Goal: Communication & Community: Participate in discussion

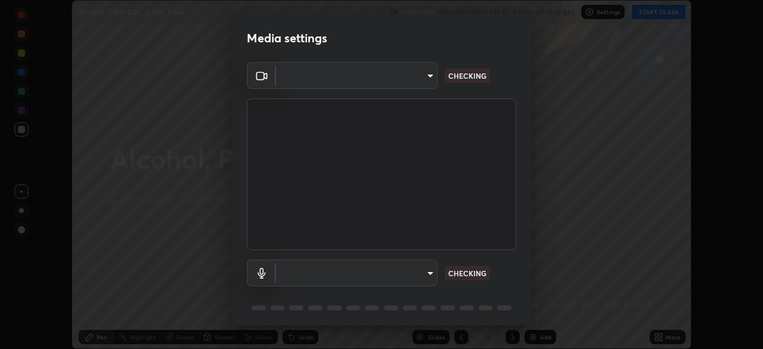
scroll to position [349, 763]
type input "5db4294119dbc9c6a88fe5a8f9d39f7627f32aae7654a0c0705608c08e7ed69f"
click at [396, 271] on body "Erase all Alcohol, [MEDICAL_DATA] Ether Recording WAS SCHEDULED TO START AT 11:…" at bounding box center [381, 174] width 763 height 349
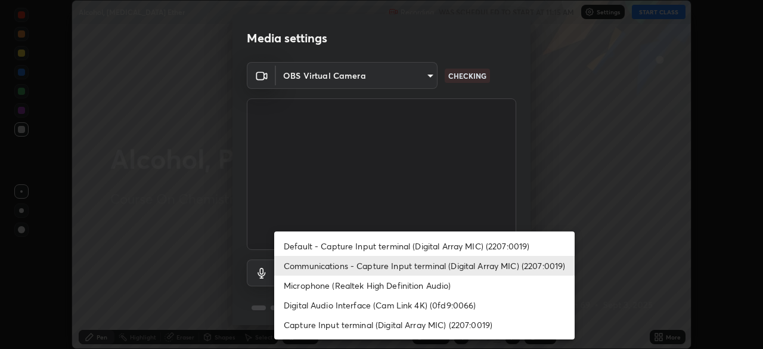
click at [337, 241] on li "Default - Capture Input terminal (Digital Array MIC) (2207:0019)" at bounding box center [424, 246] width 300 height 20
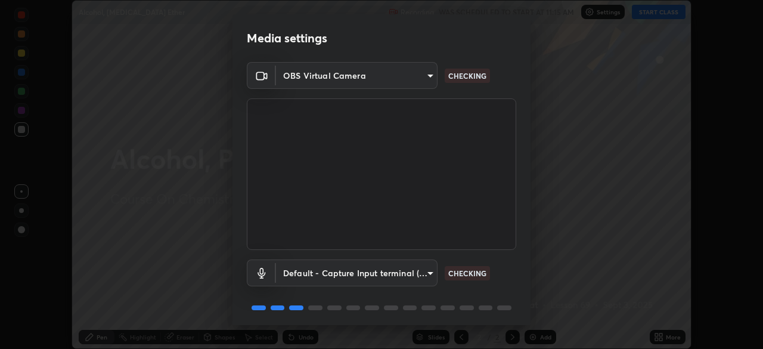
click at [350, 271] on body "Erase all Alcohol, [MEDICAL_DATA] Ether Recording WAS SCHEDULED TO START AT 11:…" at bounding box center [381, 174] width 763 height 349
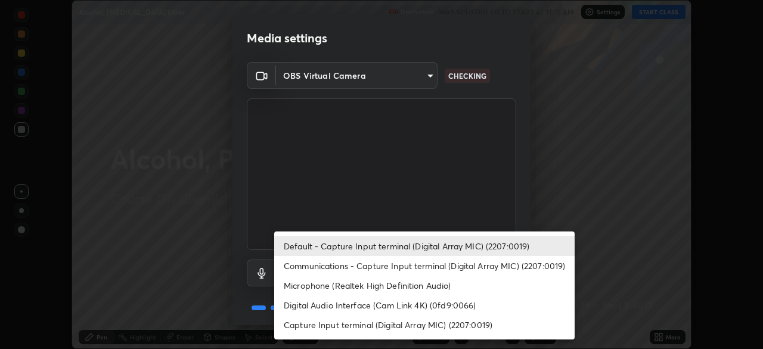
click at [338, 265] on li "Communications - Capture Input terminal (Digital Array MIC) (2207:0019)" at bounding box center [424, 266] width 300 height 20
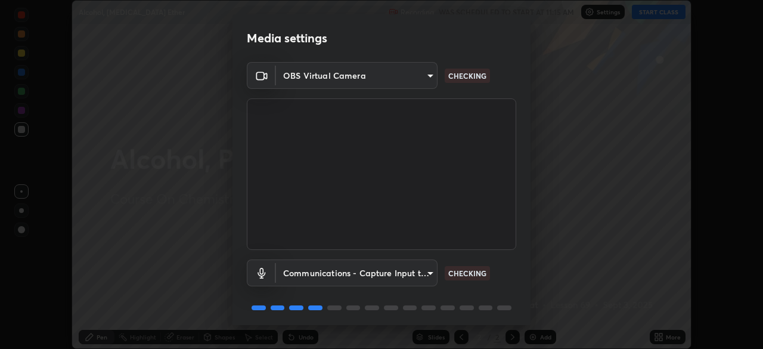
type input "communications"
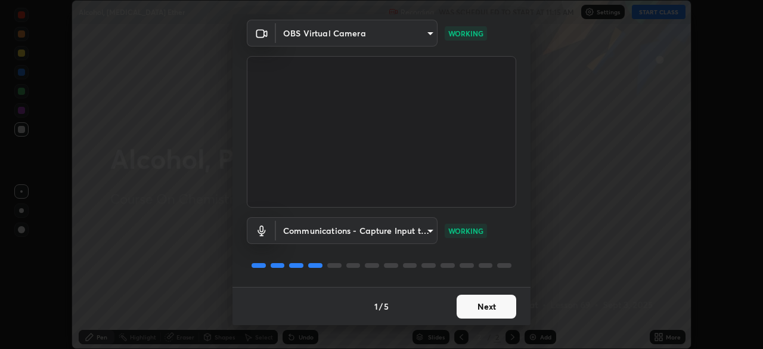
click at [496, 306] on button "Next" at bounding box center [487, 306] width 60 height 24
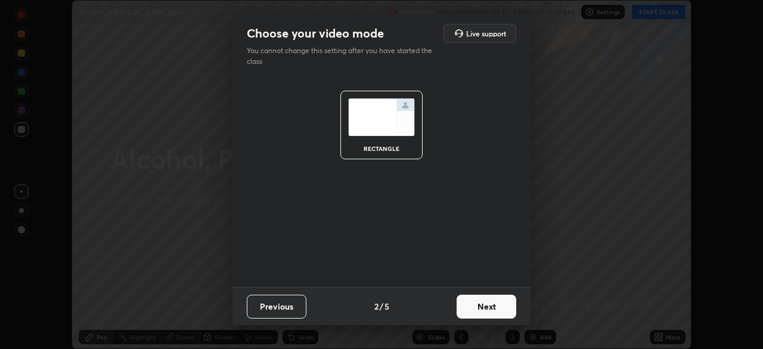
scroll to position [0, 0]
click at [496, 306] on button "Next" at bounding box center [487, 306] width 60 height 24
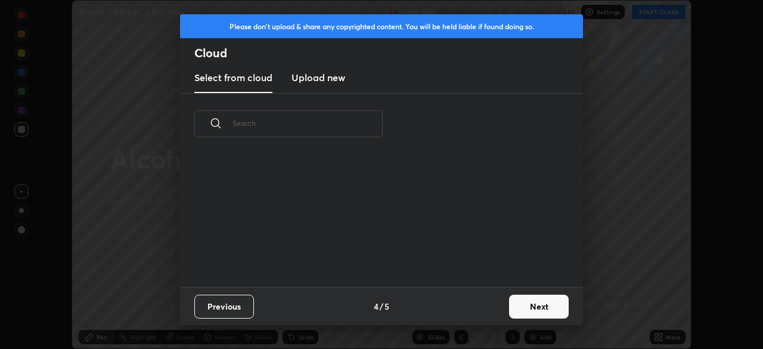
click at [536, 308] on button "Next" at bounding box center [539, 306] width 60 height 24
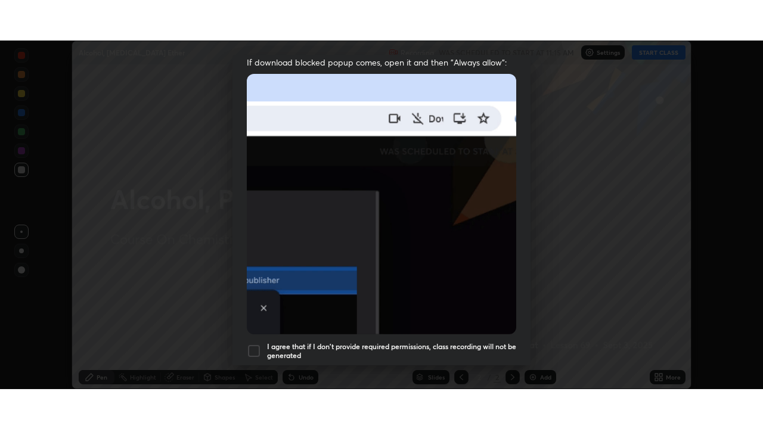
scroll to position [286, 0]
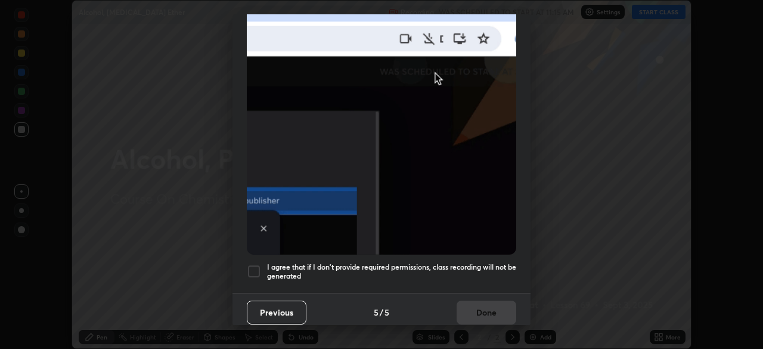
click at [294, 266] on h5 "I agree that if I don't provide required permissions, class recording will not …" at bounding box center [391, 271] width 249 height 18
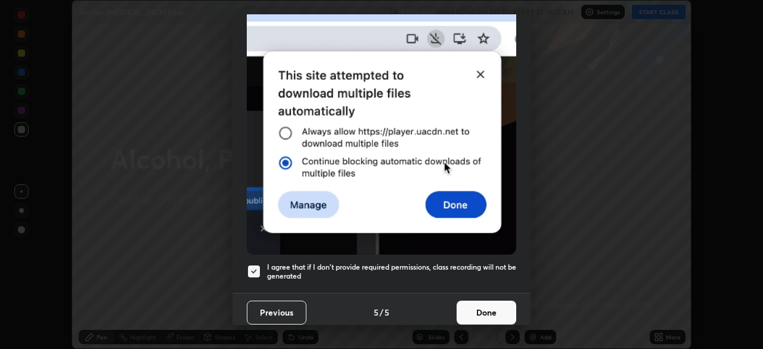
click at [480, 311] on button "Done" at bounding box center [487, 312] width 60 height 24
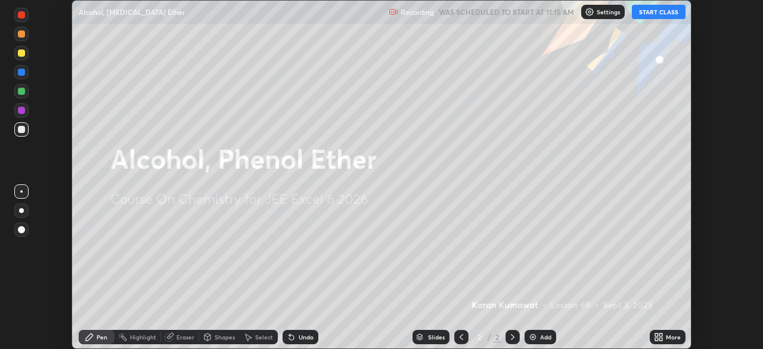
click at [656, 338] on icon at bounding box center [656, 338] width 3 height 3
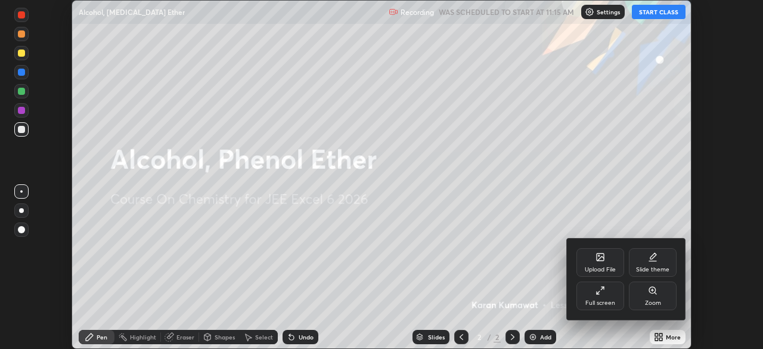
click at [586, 301] on div "Full screen" at bounding box center [600, 303] width 30 height 6
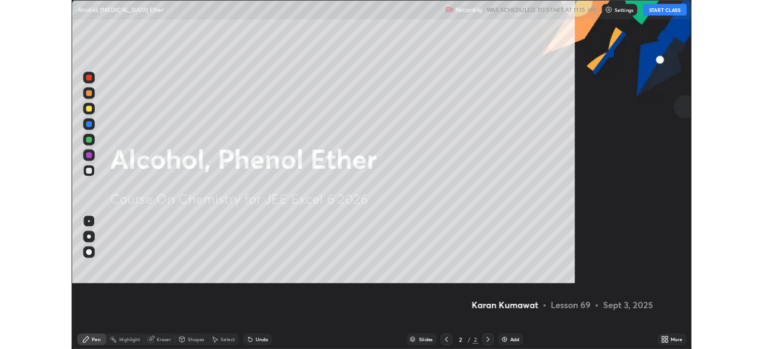
scroll to position [429, 763]
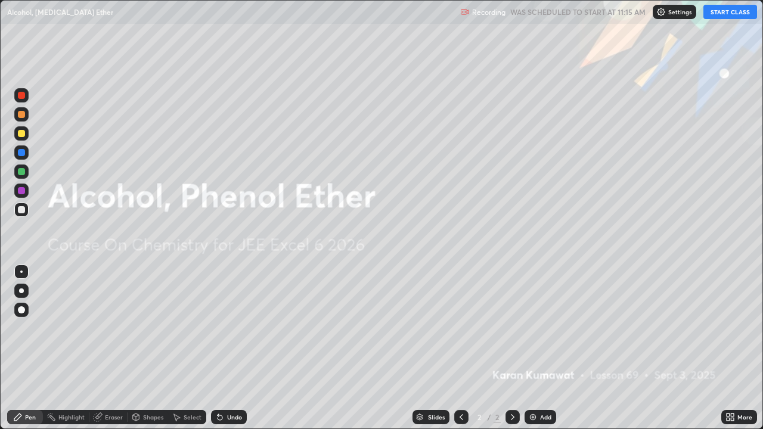
click at [731, 11] on button "START CLASS" at bounding box center [730, 12] width 54 height 14
click at [21, 291] on div at bounding box center [21, 291] width 5 height 5
click at [541, 348] on div "Add" at bounding box center [541, 417] width 32 height 14
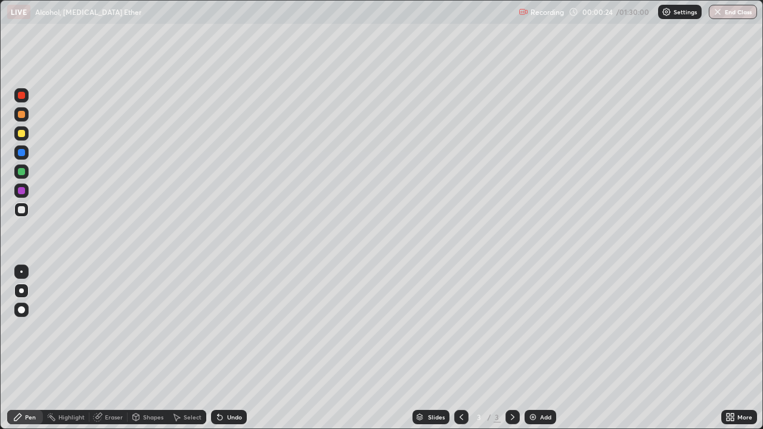
click at [22, 94] on div at bounding box center [21, 95] width 7 height 7
click at [20, 209] on div at bounding box center [21, 209] width 7 height 7
click at [19, 212] on div at bounding box center [21, 209] width 7 height 7
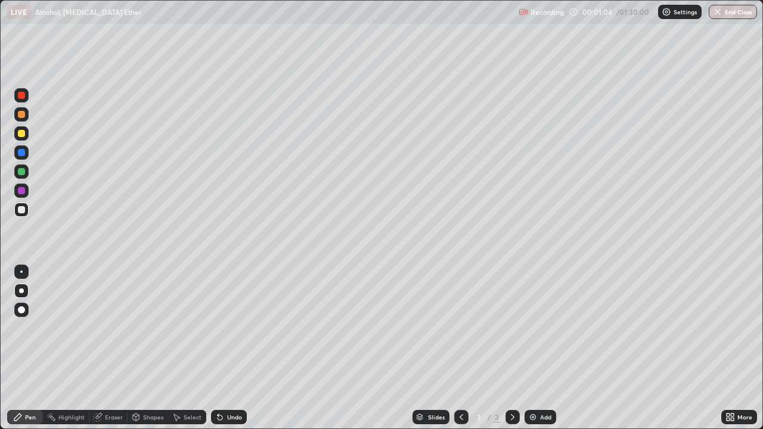
click at [232, 348] on div "Undo" at bounding box center [234, 417] width 15 height 6
click at [23, 138] on div at bounding box center [21, 133] width 14 height 14
click at [21, 209] on div at bounding box center [21, 209] width 7 height 7
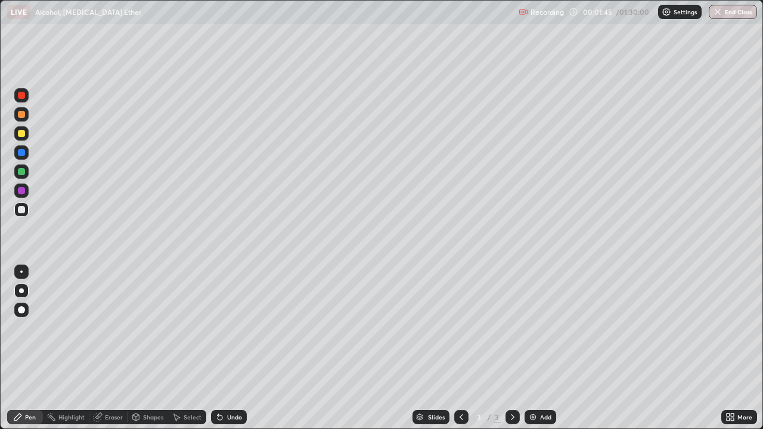
click at [21, 135] on div at bounding box center [21, 133] width 7 height 7
click at [21, 210] on div at bounding box center [21, 209] width 7 height 7
click at [541, 348] on div "Add" at bounding box center [541, 417] width 32 height 14
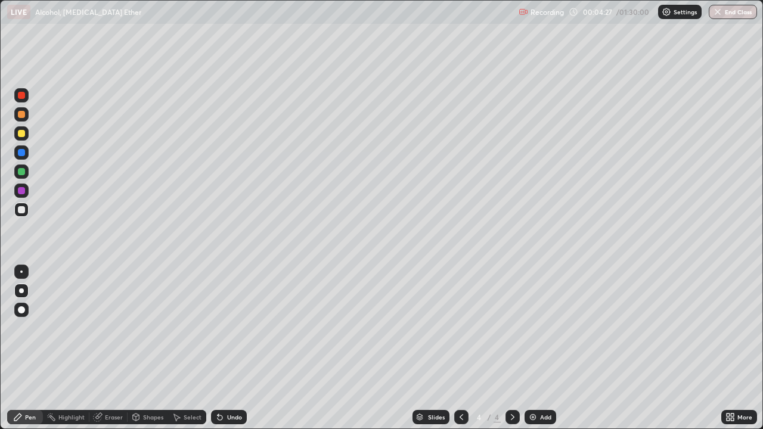
click at [22, 98] on div at bounding box center [21, 95] width 7 height 7
click at [22, 212] on div at bounding box center [21, 209] width 7 height 7
click at [23, 135] on div at bounding box center [21, 133] width 7 height 7
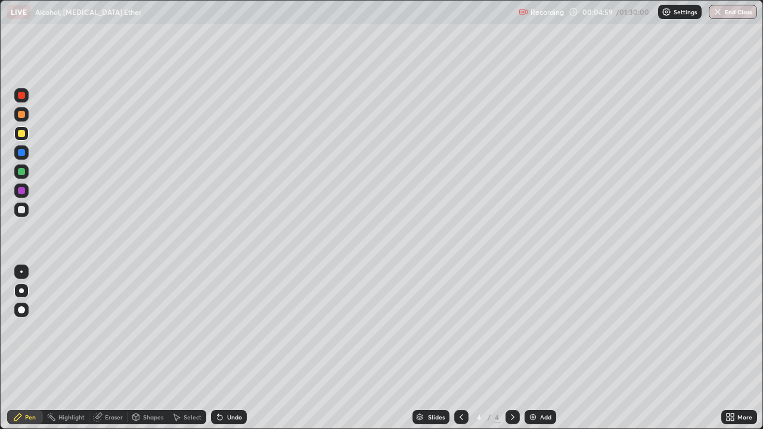
click at [23, 135] on div at bounding box center [21, 133] width 7 height 7
click at [23, 210] on div at bounding box center [21, 209] width 7 height 7
click at [21, 137] on div at bounding box center [21, 133] width 7 height 7
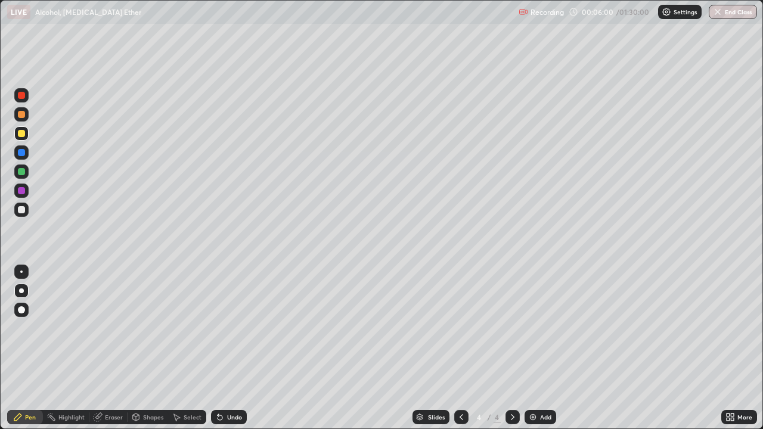
click at [21, 209] on div at bounding box center [21, 209] width 7 height 7
click at [231, 348] on div "Undo" at bounding box center [234, 417] width 15 height 6
click at [229, 348] on div "Undo" at bounding box center [229, 417] width 36 height 14
click at [542, 348] on div "Add" at bounding box center [545, 417] width 11 height 6
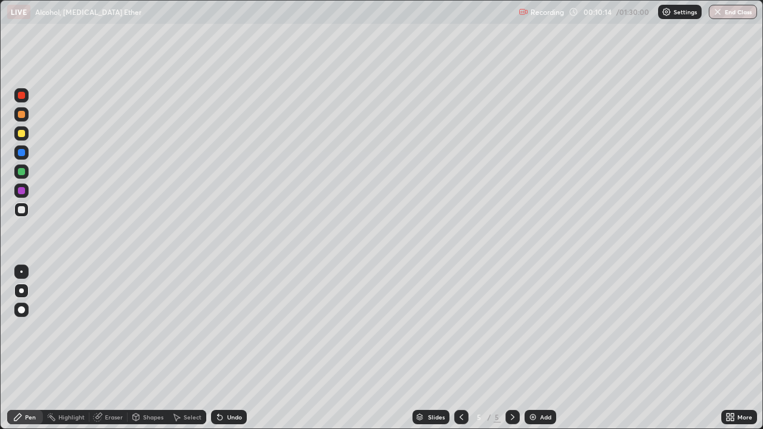
click at [21, 95] on div at bounding box center [21, 95] width 7 height 7
click at [20, 209] on div at bounding box center [21, 209] width 7 height 7
click at [23, 210] on div at bounding box center [21, 209] width 7 height 7
click at [21, 139] on div at bounding box center [21, 133] width 14 height 14
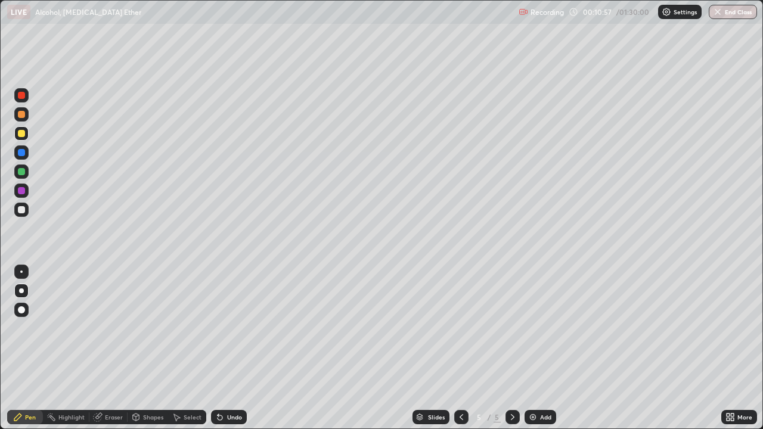
click at [21, 139] on div at bounding box center [21, 133] width 14 height 14
click at [21, 212] on div at bounding box center [21, 209] width 7 height 7
click at [20, 97] on div at bounding box center [21, 95] width 7 height 7
click at [543, 348] on div "Add" at bounding box center [545, 417] width 11 height 6
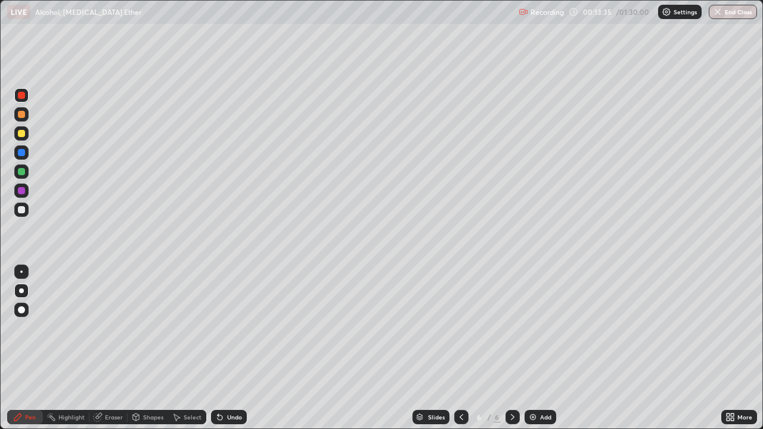
click at [21, 95] on div at bounding box center [21, 95] width 7 height 7
click at [23, 210] on div at bounding box center [21, 209] width 7 height 7
click at [21, 136] on div at bounding box center [21, 133] width 7 height 7
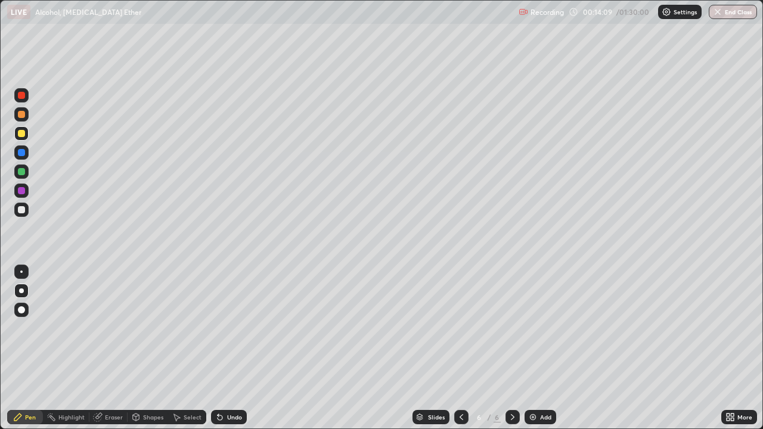
click at [21, 136] on div at bounding box center [21, 133] width 7 height 7
click at [23, 210] on div at bounding box center [21, 209] width 7 height 7
click at [235, 348] on div "Undo" at bounding box center [234, 417] width 15 height 6
click at [234, 348] on div "Undo" at bounding box center [234, 417] width 15 height 6
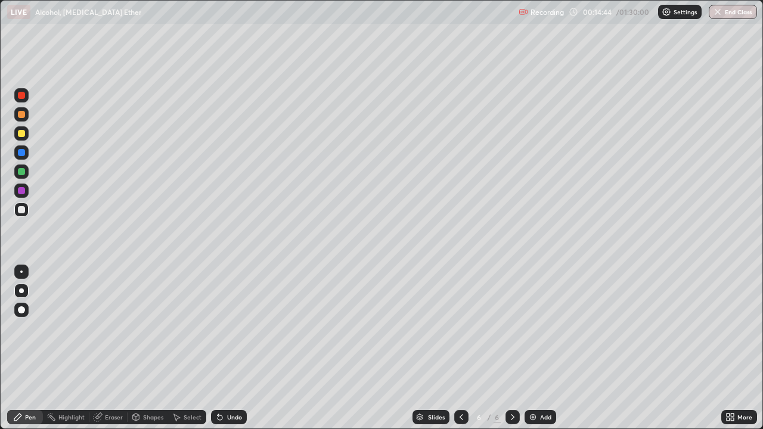
click at [234, 348] on div "Undo" at bounding box center [234, 417] width 15 height 6
click at [108, 348] on div "Eraser" at bounding box center [114, 417] width 18 height 6
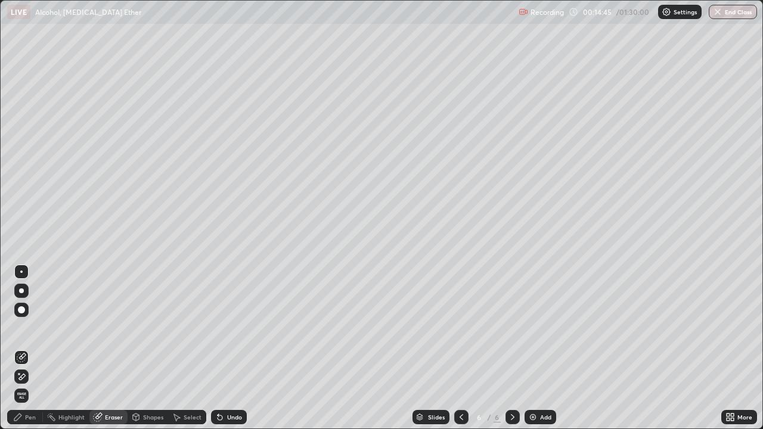
click at [23, 348] on icon at bounding box center [22, 377] width 10 height 10
click at [30, 348] on div "Pen" at bounding box center [30, 417] width 11 height 6
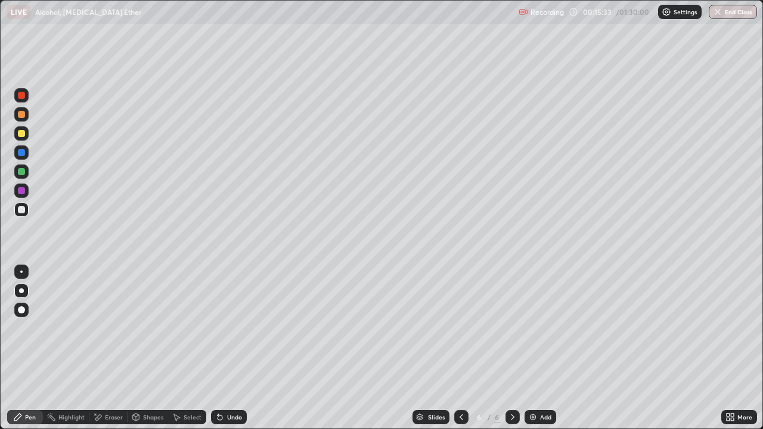
click at [229, 348] on div "Undo" at bounding box center [234, 417] width 15 height 6
click at [227, 348] on div "Undo" at bounding box center [234, 417] width 15 height 6
click at [227, 348] on div "Undo" at bounding box center [229, 417] width 36 height 14
click at [20, 136] on div at bounding box center [21, 133] width 7 height 7
click at [20, 212] on div at bounding box center [21, 209] width 7 height 7
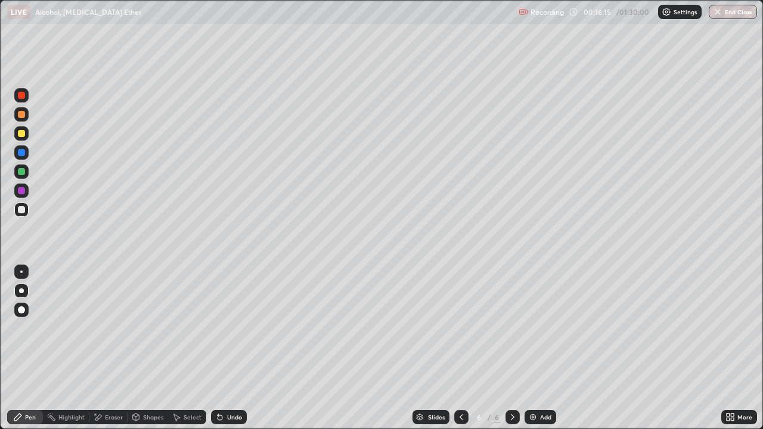
click at [20, 212] on div at bounding box center [21, 209] width 7 height 7
click at [534, 348] on img at bounding box center [533, 417] width 10 height 10
click at [21, 98] on div at bounding box center [21, 95] width 7 height 7
click at [18, 210] on div at bounding box center [21, 209] width 7 height 7
click at [12, 210] on div at bounding box center [21, 209] width 19 height 19
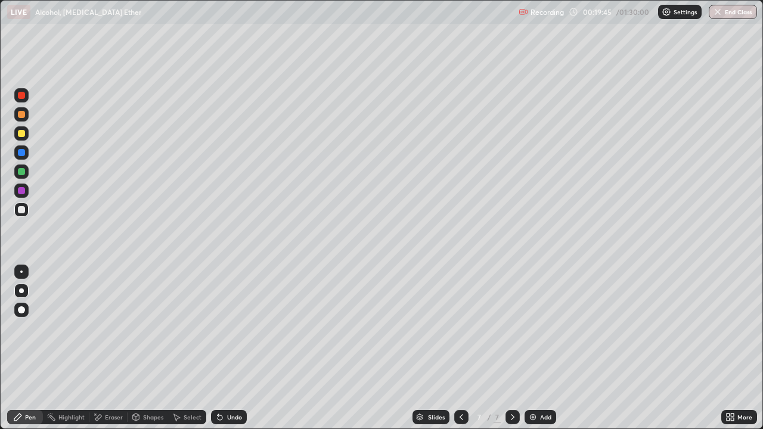
click at [24, 96] on div at bounding box center [21, 95] width 7 height 7
click at [20, 212] on div at bounding box center [21, 209] width 7 height 7
click at [22, 134] on div at bounding box center [21, 133] width 7 height 7
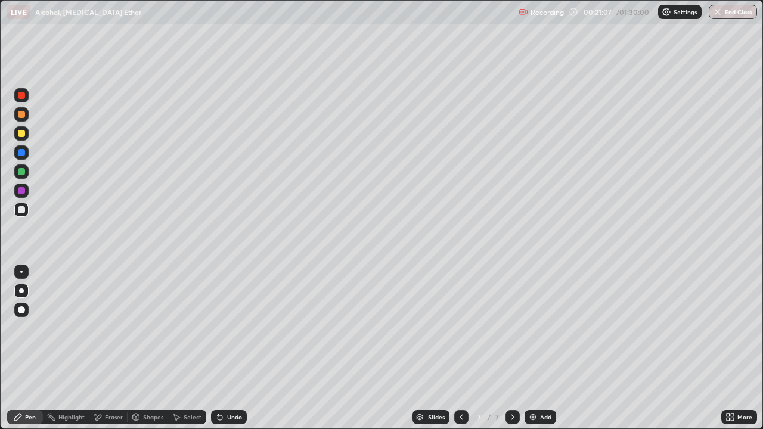
click at [22, 134] on div at bounding box center [21, 133] width 7 height 7
click at [20, 171] on div at bounding box center [21, 171] width 7 height 7
click at [537, 348] on div "Add" at bounding box center [541, 417] width 32 height 14
click at [20, 137] on div at bounding box center [21, 133] width 7 height 7
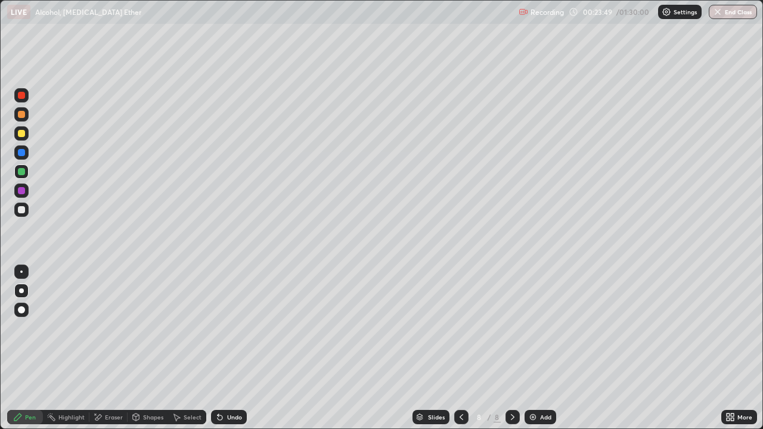
click at [20, 137] on div at bounding box center [21, 133] width 7 height 7
click at [229, 348] on div "Undo" at bounding box center [234, 417] width 15 height 6
click at [227, 348] on div "Undo" at bounding box center [229, 417] width 36 height 14
click at [224, 348] on div "Undo" at bounding box center [229, 417] width 36 height 14
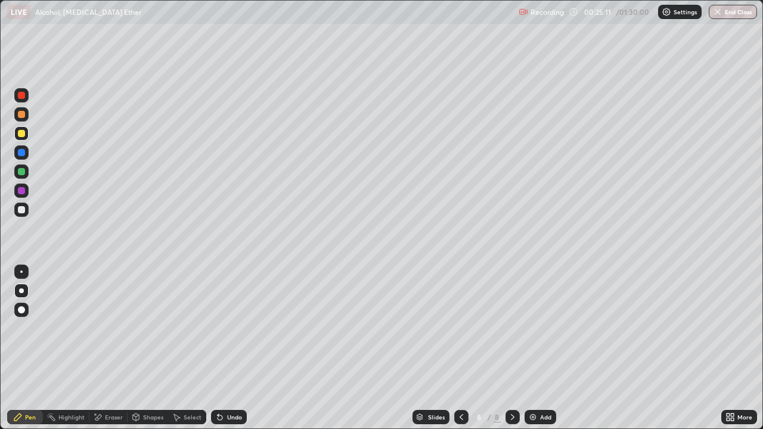
click at [21, 212] on div at bounding box center [21, 209] width 7 height 7
click at [21, 211] on div at bounding box center [21, 209] width 7 height 7
click at [234, 348] on div "Undo" at bounding box center [234, 417] width 15 height 6
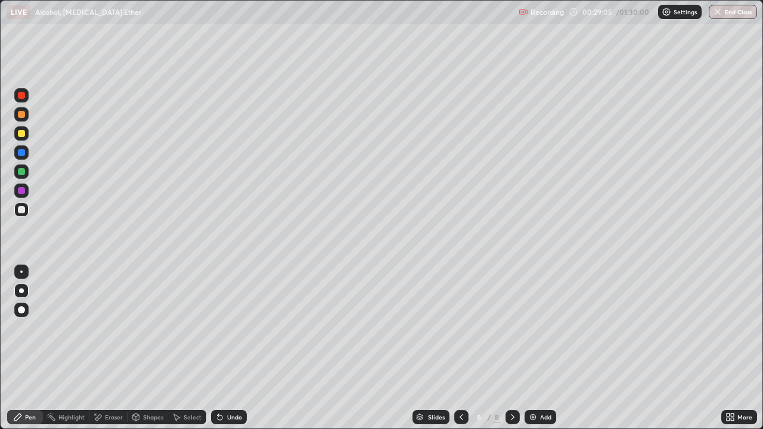
click at [229, 348] on div "Undo" at bounding box center [234, 417] width 15 height 6
click at [233, 348] on div "Undo" at bounding box center [234, 417] width 15 height 6
click at [23, 138] on div at bounding box center [21, 133] width 14 height 14
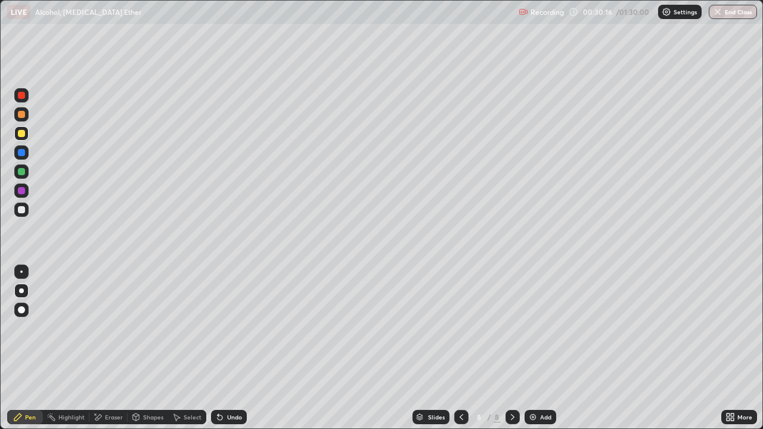
click at [23, 212] on div at bounding box center [21, 209] width 7 height 7
click at [535, 348] on img at bounding box center [533, 417] width 10 height 10
click at [20, 135] on div at bounding box center [21, 133] width 7 height 7
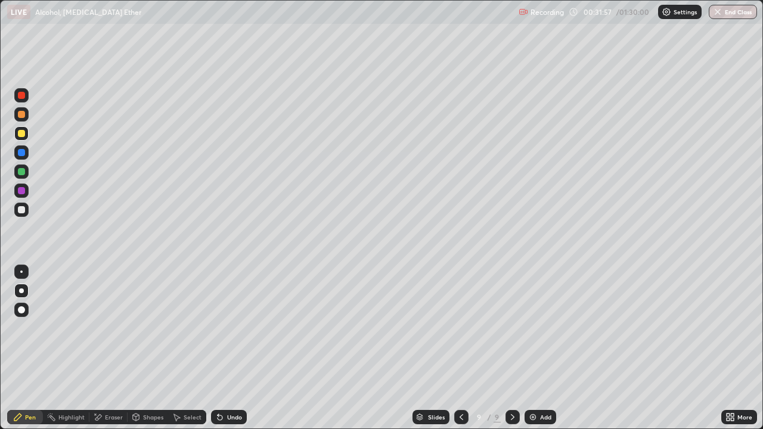
click at [18, 132] on div at bounding box center [21, 133] width 7 height 7
click at [24, 116] on div at bounding box center [21, 114] width 7 height 7
click at [24, 212] on div at bounding box center [21, 209] width 7 height 7
click at [21, 134] on div at bounding box center [21, 133] width 7 height 7
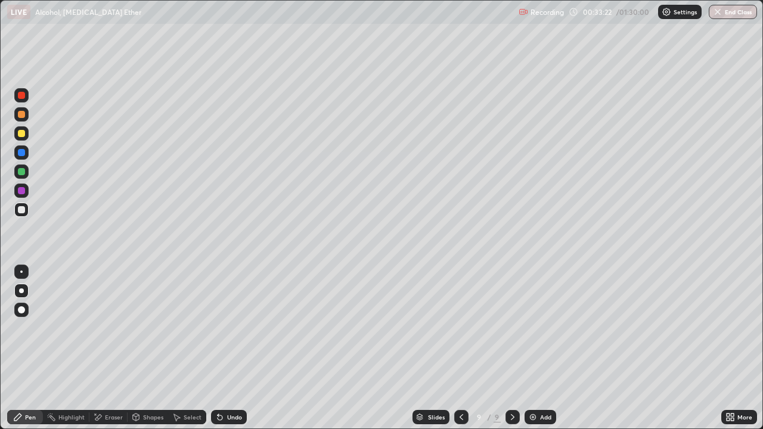
click at [21, 134] on div at bounding box center [21, 133] width 7 height 7
click at [24, 210] on div at bounding box center [21, 209] width 7 height 7
click at [23, 120] on div at bounding box center [21, 114] width 14 height 14
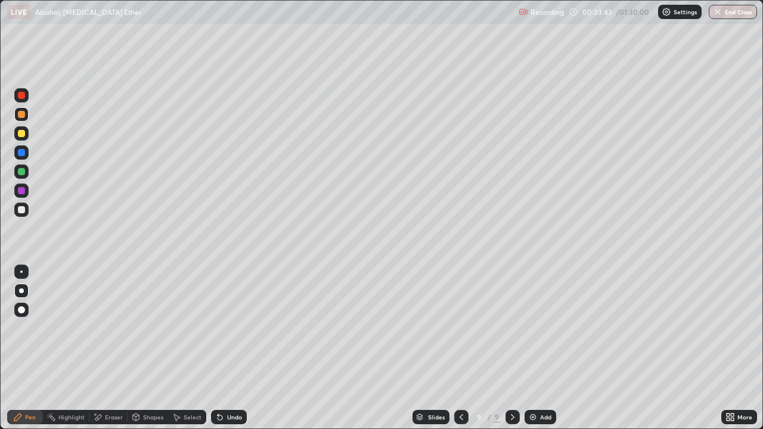
click at [20, 211] on div at bounding box center [21, 209] width 7 height 7
click at [19, 133] on div at bounding box center [21, 133] width 7 height 7
click at [542, 348] on div "Add" at bounding box center [545, 417] width 11 height 6
click at [20, 210] on div at bounding box center [21, 209] width 7 height 7
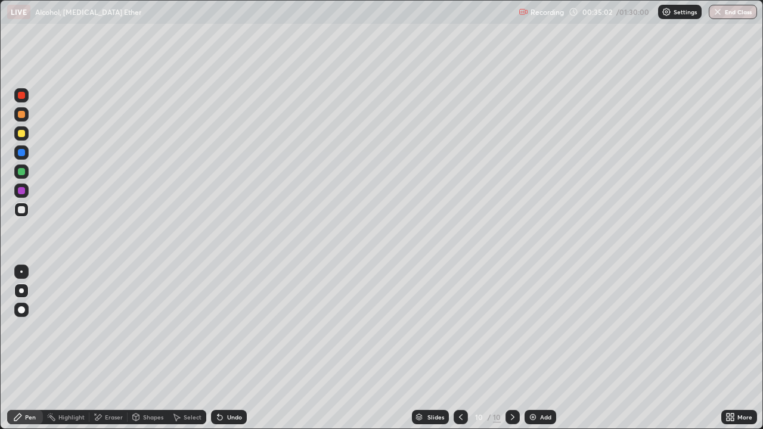
click at [21, 212] on div at bounding box center [21, 209] width 7 height 7
click at [460, 348] on icon at bounding box center [461, 417] width 10 height 10
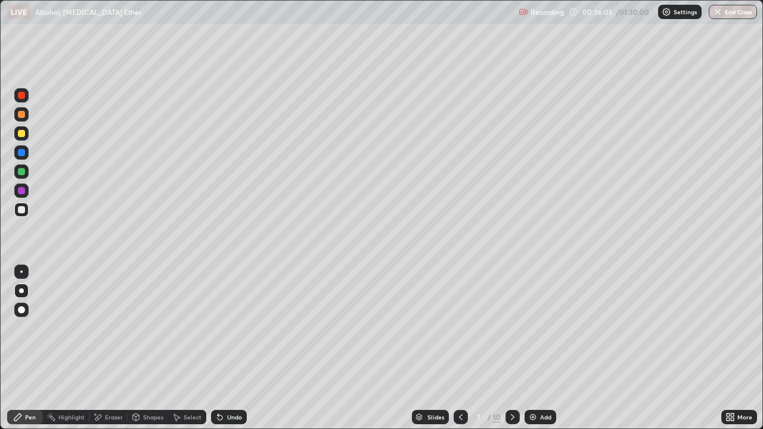
click at [510, 348] on div at bounding box center [512, 417] width 14 height 24
click at [511, 348] on icon at bounding box center [513, 417] width 10 height 10
click at [23, 210] on div at bounding box center [21, 209] width 7 height 7
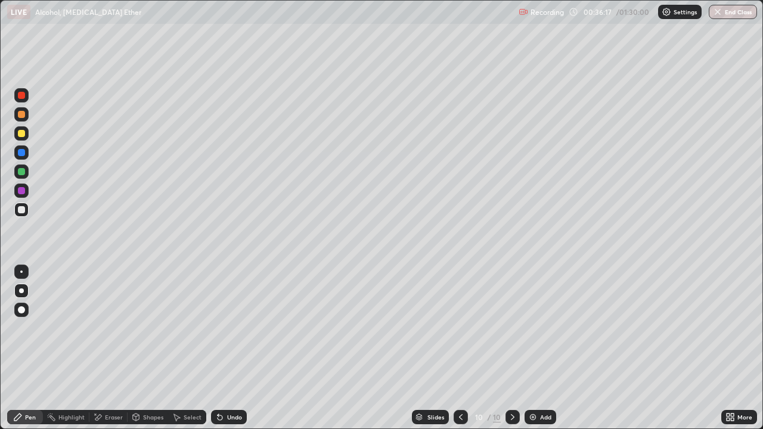
click at [18, 134] on div at bounding box center [21, 133] width 7 height 7
click at [21, 211] on div at bounding box center [21, 209] width 7 height 7
click at [20, 114] on div at bounding box center [21, 114] width 7 height 7
click at [21, 212] on div at bounding box center [21, 209] width 7 height 7
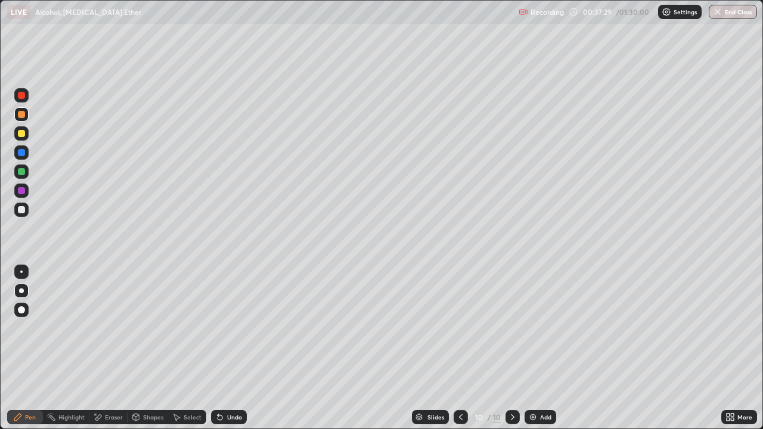
click at [21, 212] on div at bounding box center [21, 209] width 7 height 7
click at [234, 348] on div "Undo" at bounding box center [234, 417] width 15 height 6
click at [229, 348] on div "Undo" at bounding box center [234, 417] width 15 height 6
click at [21, 136] on div at bounding box center [21, 133] width 7 height 7
click at [22, 210] on div at bounding box center [21, 209] width 7 height 7
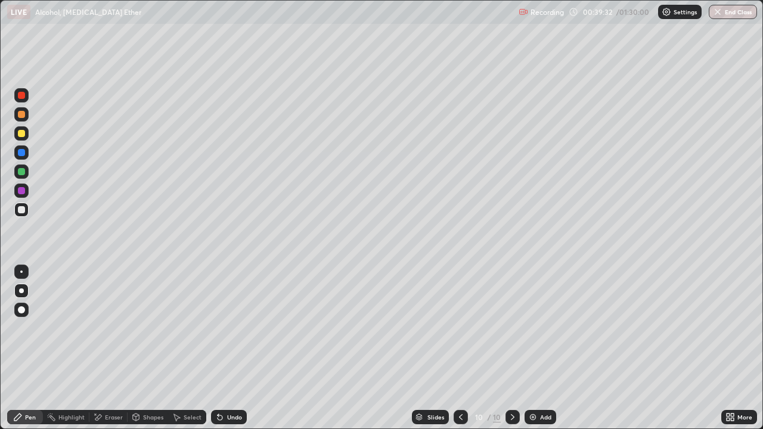
click at [20, 134] on div at bounding box center [21, 133] width 7 height 7
click at [25, 132] on div at bounding box center [21, 133] width 14 height 14
click at [543, 348] on div "Add" at bounding box center [545, 417] width 11 height 6
click at [461, 348] on icon at bounding box center [462, 417] width 10 height 10
click at [510, 348] on icon at bounding box center [513, 417] width 10 height 10
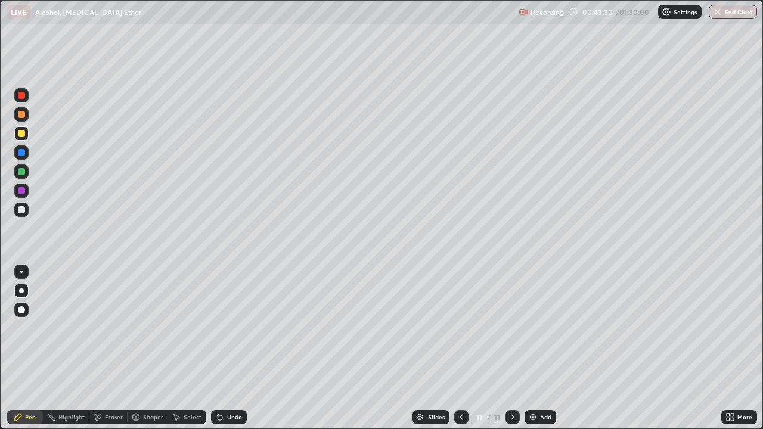
click at [22, 210] on div at bounding box center [21, 209] width 7 height 7
click at [18, 133] on div at bounding box center [21, 133] width 7 height 7
click at [17, 135] on div at bounding box center [21, 133] width 14 height 14
click at [545, 348] on div "Add" at bounding box center [545, 417] width 11 height 6
click at [21, 214] on div at bounding box center [21, 210] width 14 height 14
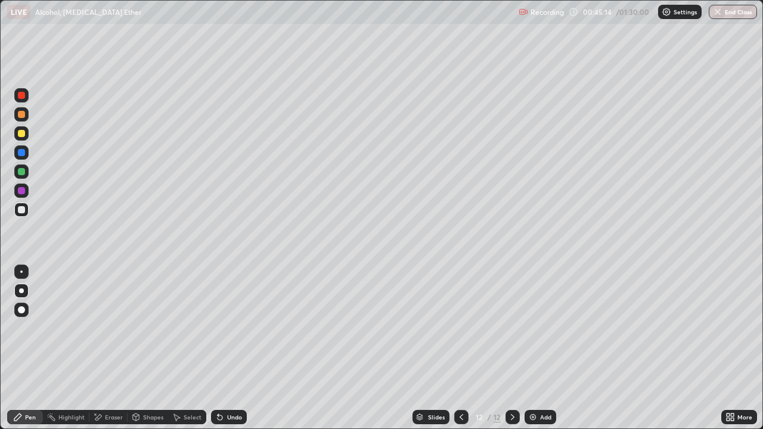
click at [21, 211] on div at bounding box center [21, 209] width 7 height 7
click at [20, 212] on div at bounding box center [21, 209] width 7 height 7
click at [21, 137] on div at bounding box center [21, 133] width 7 height 7
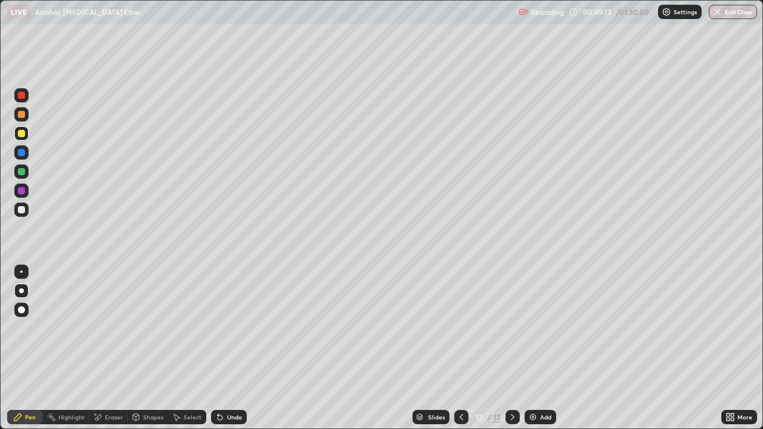
click at [18, 210] on div at bounding box center [21, 209] width 7 height 7
click at [18, 212] on div at bounding box center [21, 209] width 7 height 7
click at [20, 137] on div at bounding box center [21, 133] width 7 height 7
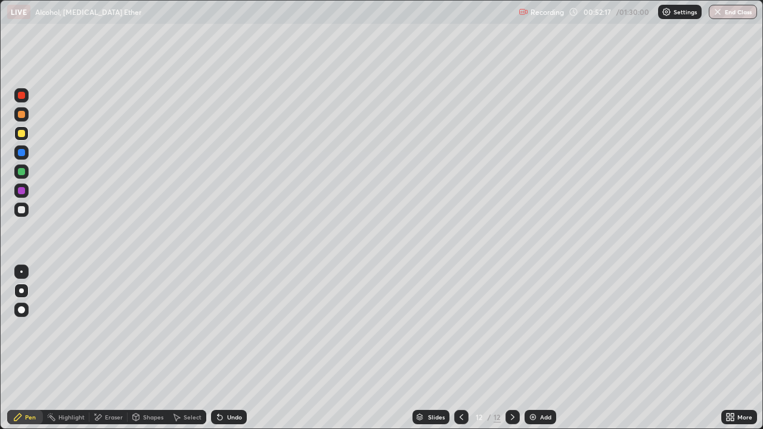
click at [21, 210] on div at bounding box center [21, 209] width 7 height 7
click at [240, 348] on div "Undo" at bounding box center [234, 417] width 15 height 6
click at [235, 348] on div "Undo" at bounding box center [234, 417] width 15 height 6
click at [231, 348] on div "Undo" at bounding box center [229, 417] width 36 height 14
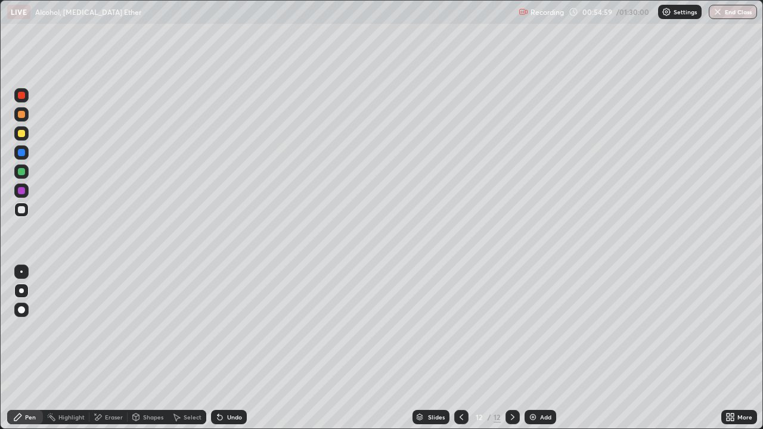
click at [535, 348] on img at bounding box center [533, 417] width 10 height 10
click at [22, 118] on div at bounding box center [21, 114] width 14 height 14
click at [21, 211] on div at bounding box center [21, 209] width 7 height 7
click at [19, 115] on div at bounding box center [21, 114] width 7 height 7
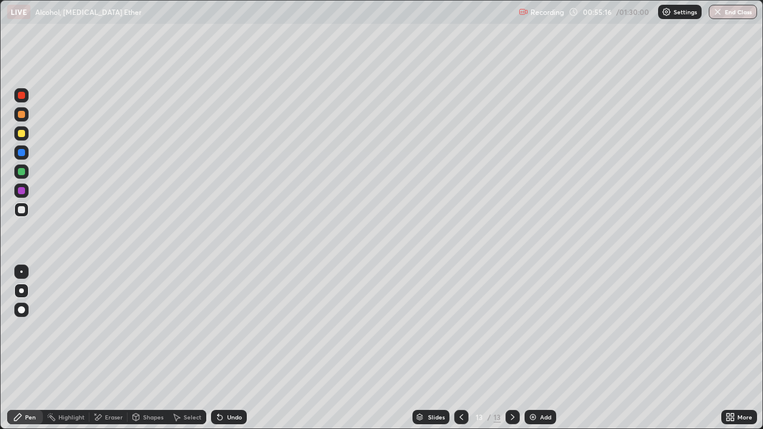
click at [19, 115] on div at bounding box center [21, 114] width 7 height 7
click at [23, 210] on div at bounding box center [21, 209] width 7 height 7
click at [23, 136] on div at bounding box center [21, 133] width 7 height 7
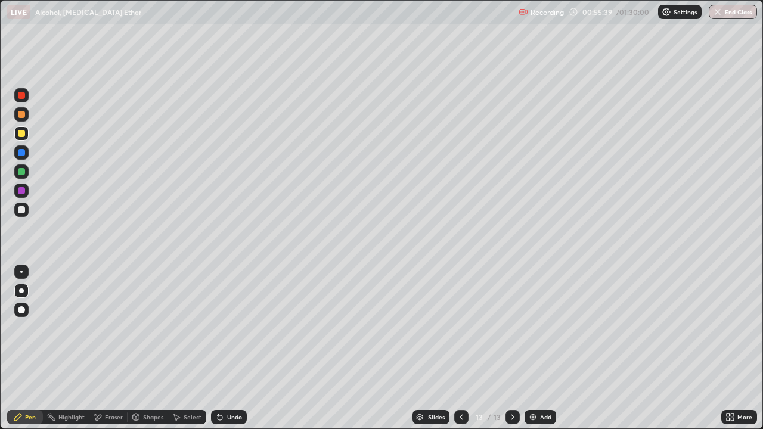
click at [20, 211] on div at bounding box center [21, 209] width 7 height 7
click at [25, 116] on div at bounding box center [21, 114] width 14 height 14
click at [21, 211] on div at bounding box center [21, 209] width 7 height 7
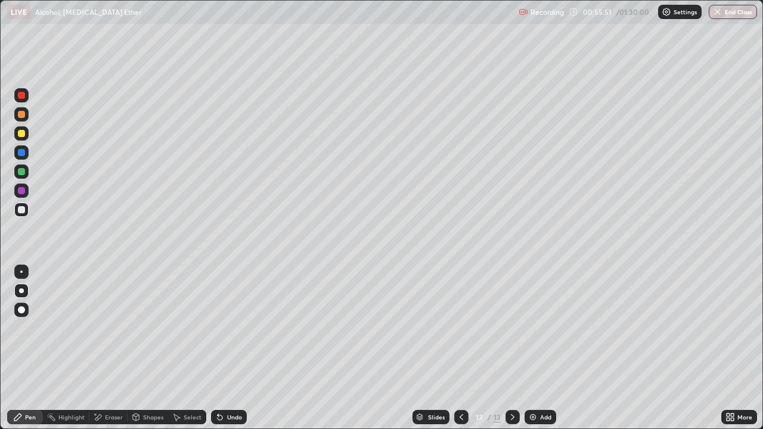
click at [21, 211] on div at bounding box center [21, 209] width 7 height 7
click at [19, 117] on div at bounding box center [21, 114] width 7 height 7
click at [537, 348] on div "Add" at bounding box center [541, 417] width 32 height 14
click at [20, 113] on div at bounding box center [21, 114] width 7 height 7
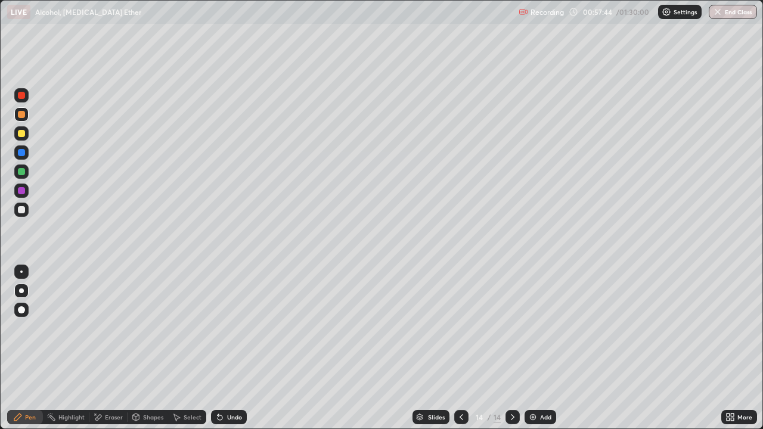
click at [23, 209] on div at bounding box center [21, 209] width 7 height 7
click at [21, 116] on div at bounding box center [21, 114] width 7 height 7
click at [21, 209] on div at bounding box center [21, 209] width 7 height 7
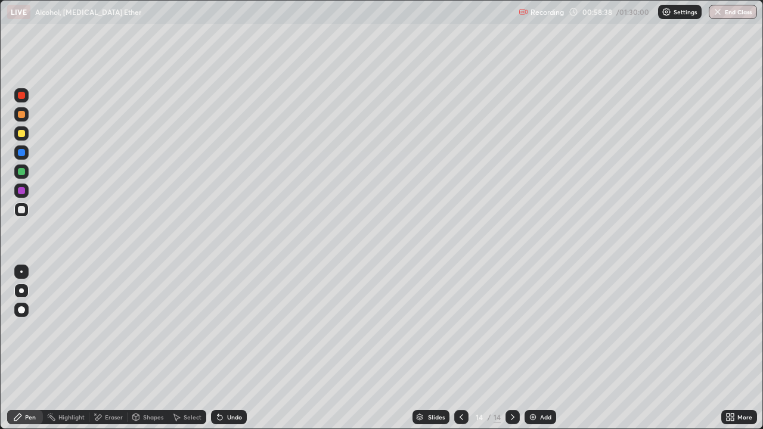
click at [19, 211] on div at bounding box center [21, 209] width 7 height 7
click at [460, 348] on icon at bounding box center [462, 417] width 10 height 10
click at [511, 348] on icon at bounding box center [513, 417] width 10 height 10
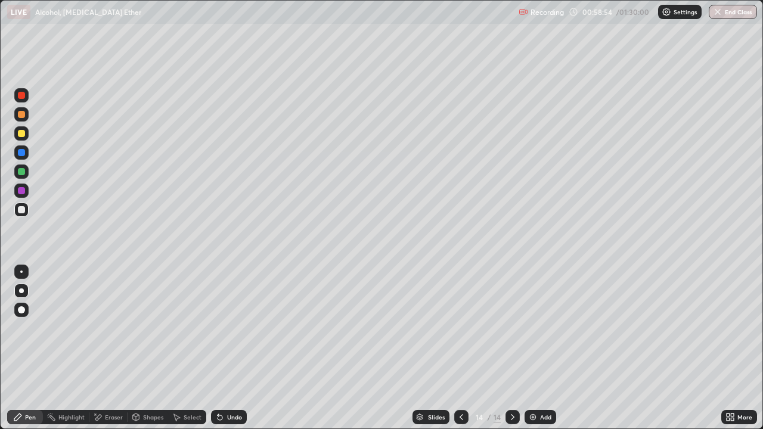
click at [22, 117] on div at bounding box center [21, 114] width 7 height 7
click at [233, 348] on div "Undo" at bounding box center [234, 417] width 15 height 6
click at [23, 211] on div at bounding box center [21, 209] width 7 height 7
click at [114, 348] on div "Eraser" at bounding box center [114, 417] width 18 height 6
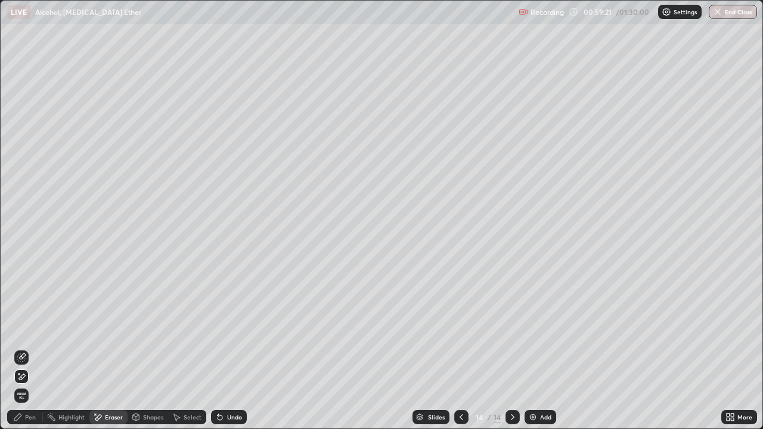
click at [31, 348] on div "Pen" at bounding box center [25, 417] width 36 height 14
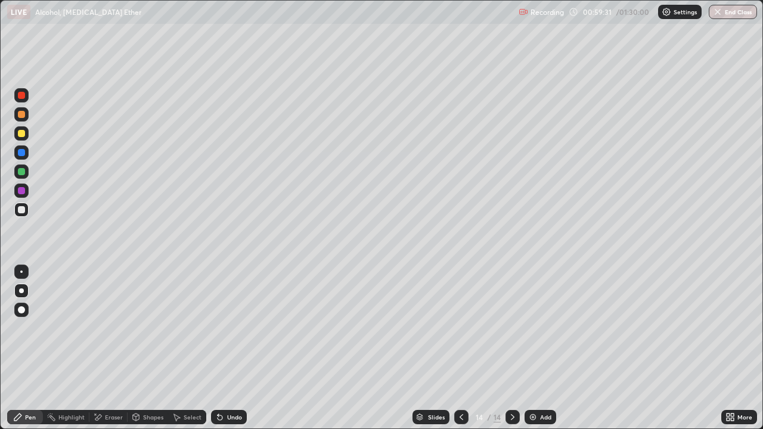
click at [235, 348] on div "Undo" at bounding box center [234, 417] width 15 height 6
click at [234, 348] on div "Undo" at bounding box center [234, 417] width 15 height 6
click at [117, 348] on div "Eraser" at bounding box center [114, 417] width 18 height 6
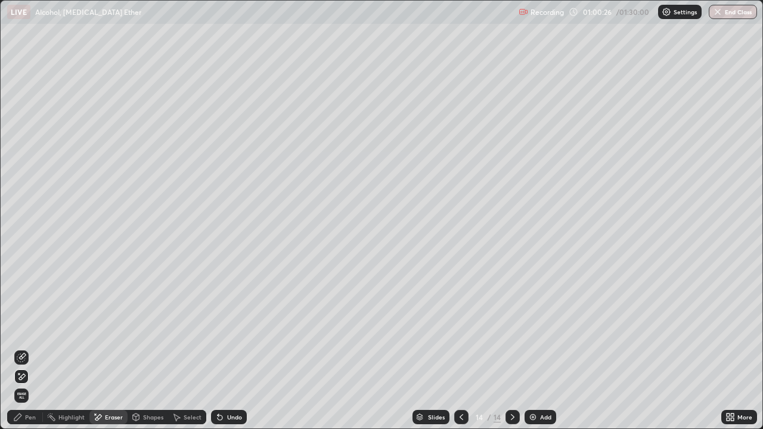
click at [31, 348] on div "Pen" at bounding box center [30, 417] width 11 height 6
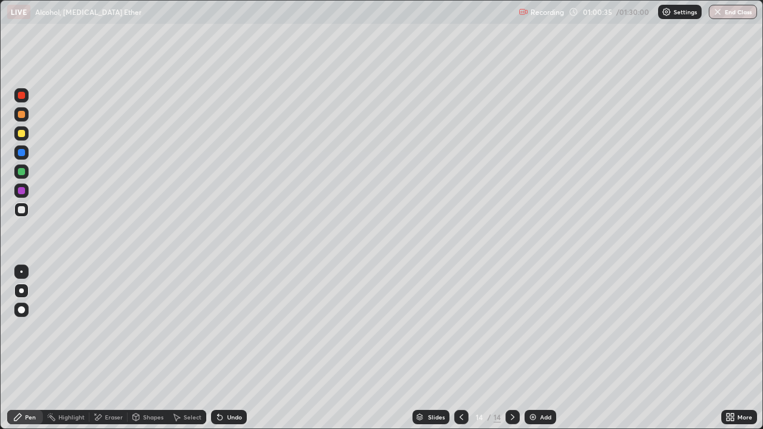
click at [17, 209] on div at bounding box center [21, 210] width 14 height 14
click at [16, 213] on div at bounding box center [21, 210] width 14 height 14
click at [17, 135] on div at bounding box center [21, 133] width 14 height 14
click at [17, 134] on div at bounding box center [21, 133] width 14 height 14
click at [15, 210] on div at bounding box center [21, 210] width 14 height 14
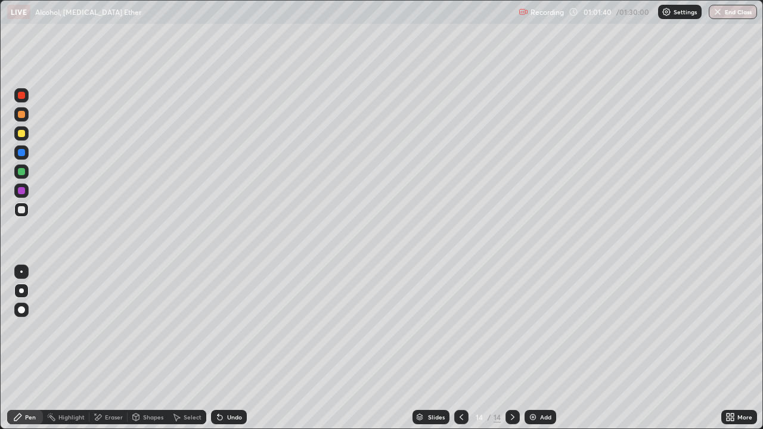
click at [23, 134] on div at bounding box center [21, 133] width 7 height 7
click at [22, 213] on div at bounding box center [21, 209] width 7 height 7
click at [21, 134] on div at bounding box center [21, 133] width 7 height 7
click at [14, 210] on div at bounding box center [21, 210] width 14 height 14
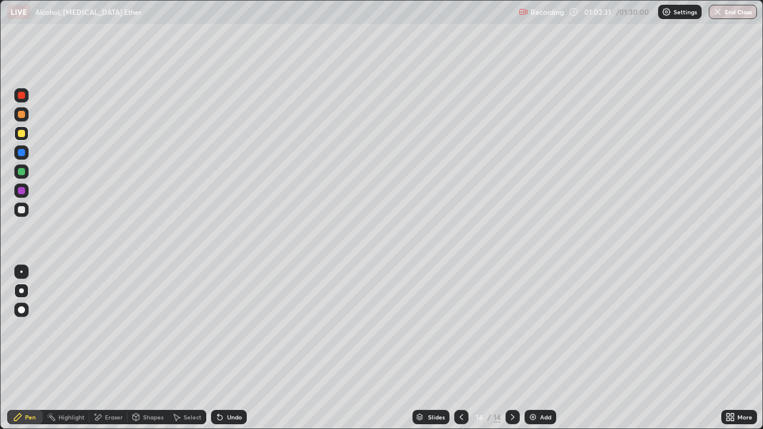
click at [21, 209] on div at bounding box center [21, 209] width 7 height 7
click at [18, 131] on div at bounding box center [21, 133] width 7 height 7
click at [22, 210] on div at bounding box center [21, 209] width 7 height 7
click at [20, 211] on div at bounding box center [21, 209] width 7 height 7
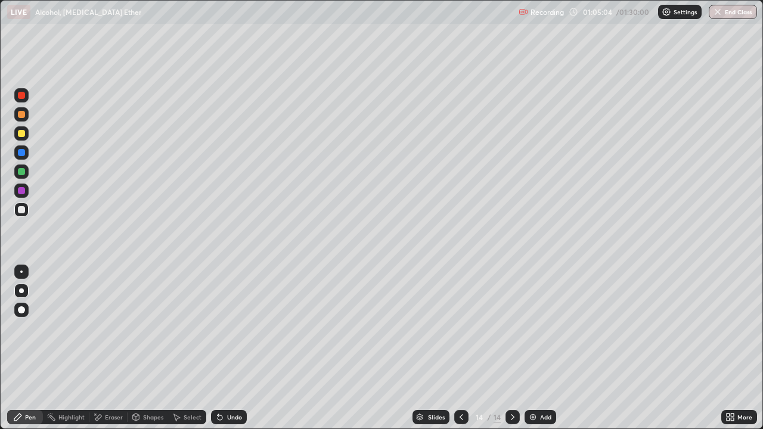
click at [18, 112] on div at bounding box center [21, 114] width 7 height 7
click at [537, 348] on div "Add" at bounding box center [541, 417] width 32 height 14
click at [21, 135] on div at bounding box center [21, 133] width 7 height 7
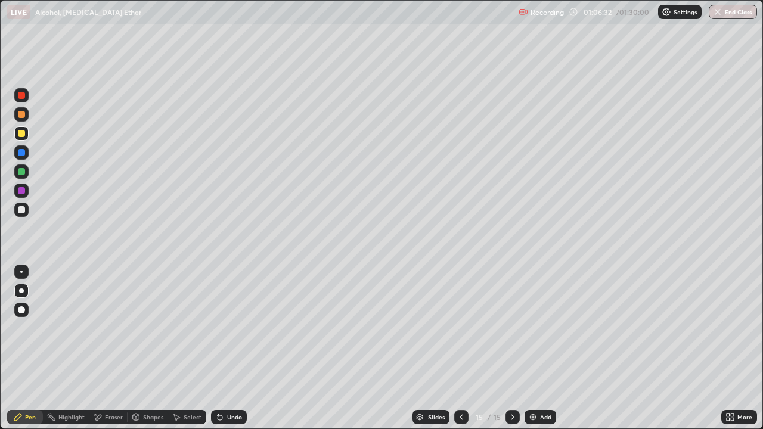
click at [20, 115] on div at bounding box center [21, 114] width 7 height 7
click at [21, 213] on div at bounding box center [21, 209] width 7 height 7
click at [230, 348] on div "Undo" at bounding box center [234, 417] width 15 height 6
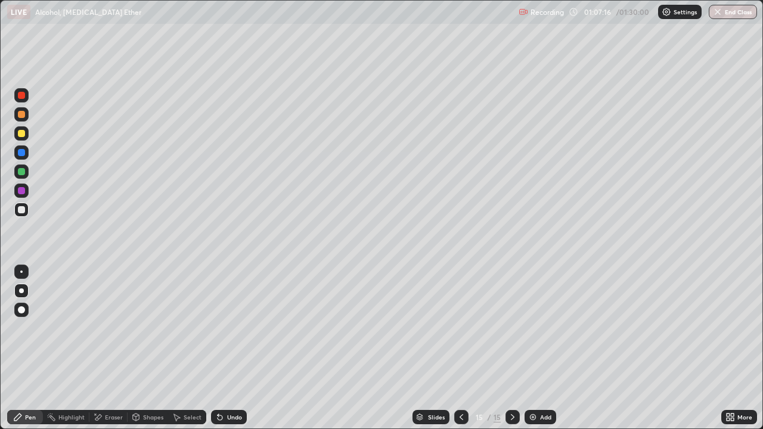
click at [17, 209] on div at bounding box center [21, 210] width 14 height 14
click at [21, 134] on div at bounding box center [21, 133] width 7 height 7
click at [20, 116] on div at bounding box center [21, 114] width 7 height 7
click at [23, 213] on div at bounding box center [21, 209] width 7 height 7
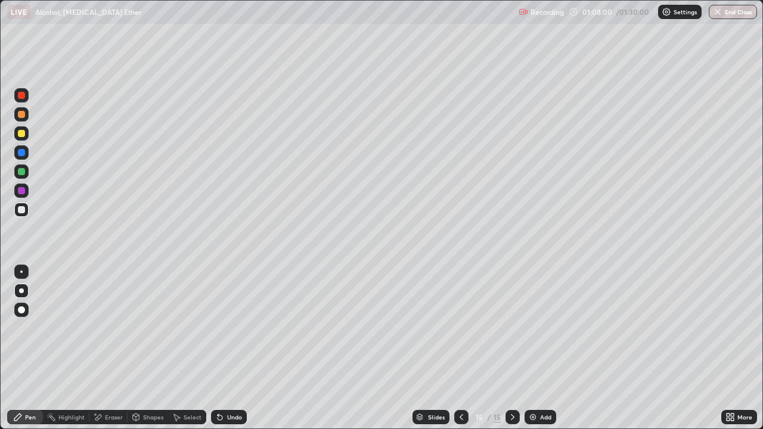
click at [23, 213] on div at bounding box center [21, 209] width 7 height 7
click at [21, 116] on div at bounding box center [21, 114] width 7 height 7
click at [24, 210] on div at bounding box center [21, 209] width 7 height 7
click at [20, 134] on div at bounding box center [21, 133] width 7 height 7
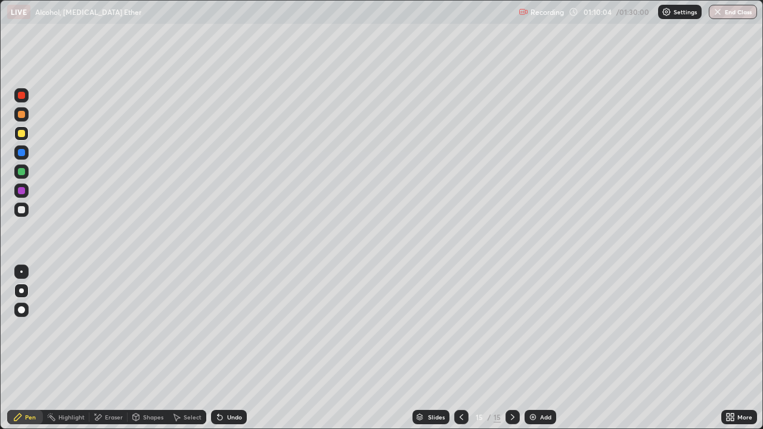
click at [15, 136] on div at bounding box center [21, 133] width 14 height 14
click at [460, 348] on icon at bounding box center [462, 417] width 10 height 10
click at [458, 348] on icon at bounding box center [462, 417] width 10 height 10
click at [514, 348] on icon at bounding box center [513, 417] width 10 height 10
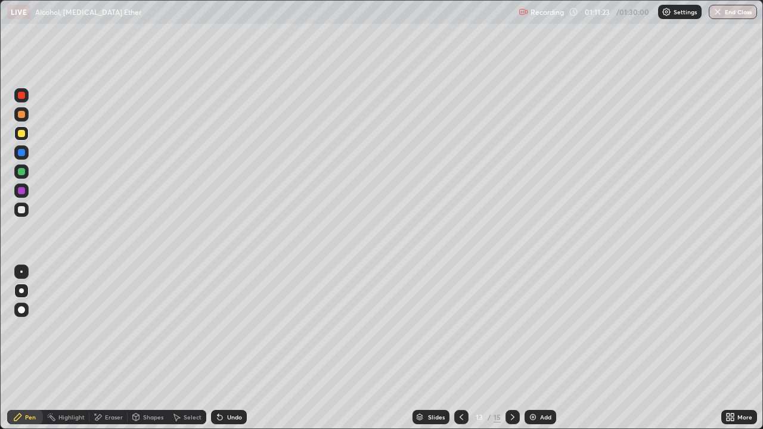
click at [511, 348] on icon at bounding box center [513, 417] width 10 height 10
click at [510, 348] on icon at bounding box center [513, 417] width 10 height 10
click at [540, 348] on div "Add" at bounding box center [545, 417] width 11 height 6
click at [21, 134] on div at bounding box center [21, 133] width 7 height 7
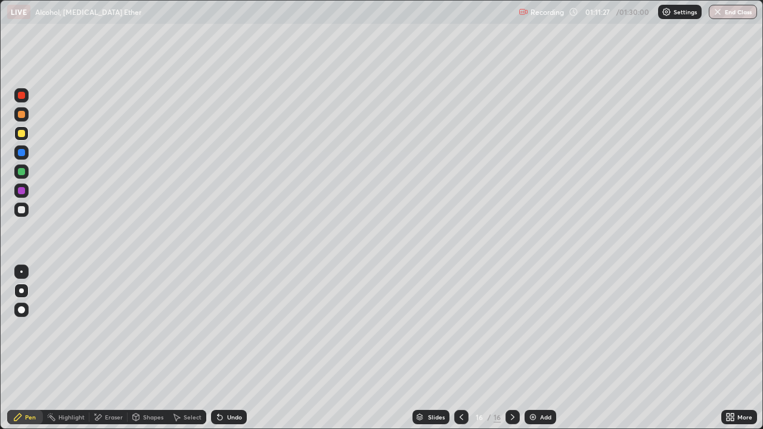
click at [21, 134] on div at bounding box center [21, 133] width 7 height 7
click at [20, 211] on div at bounding box center [21, 209] width 7 height 7
click at [20, 134] on div at bounding box center [21, 133] width 7 height 7
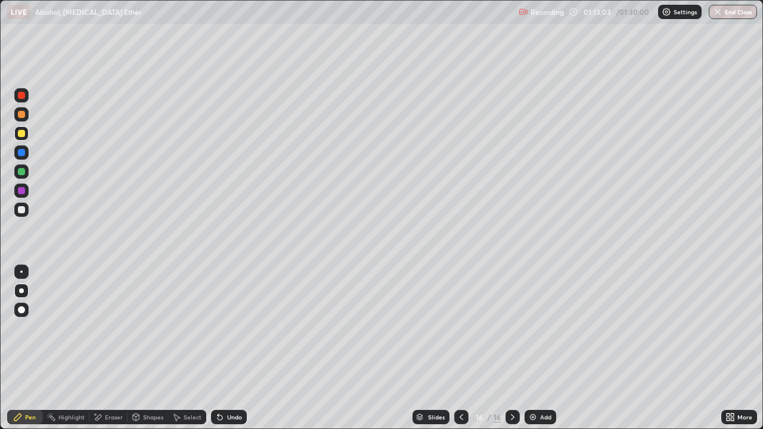
click at [227, 348] on div "Undo" at bounding box center [234, 417] width 15 height 6
click at [24, 209] on div at bounding box center [21, 209] width 7 height 7
click at [19, 137] on div at bounding box center [21, 133] width 7 height 7
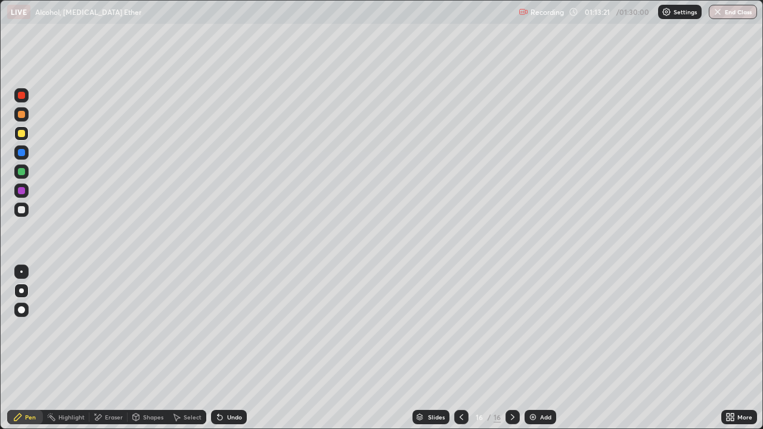
click at [21, 134] on div at bounding box center [21, 133] width 7 height 7
click at [108, 348] on div "Eraser" at bounding box center [114, 417] width 18 height 6
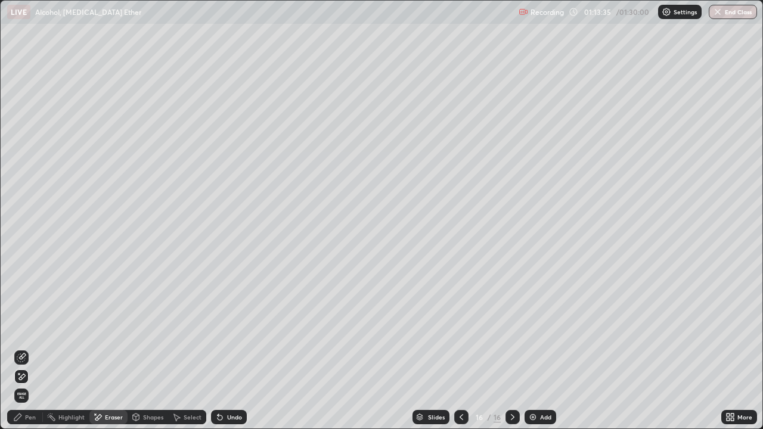
click at [29, 348] on div "Pen" at bounding box center [30, 417] width 11 height 6
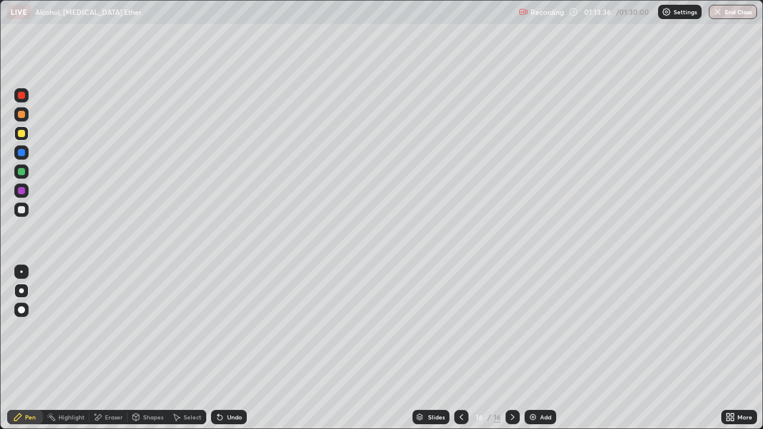
click at [193, 348] on div "Select" at bounding box center [193, 417] width 18 height 6
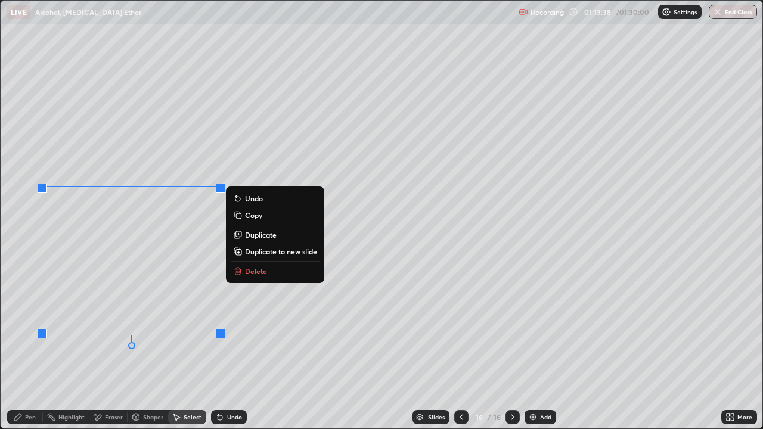
click at [30, 348] on div "Pen" at bounding box center [30, 417] width 11 height 6
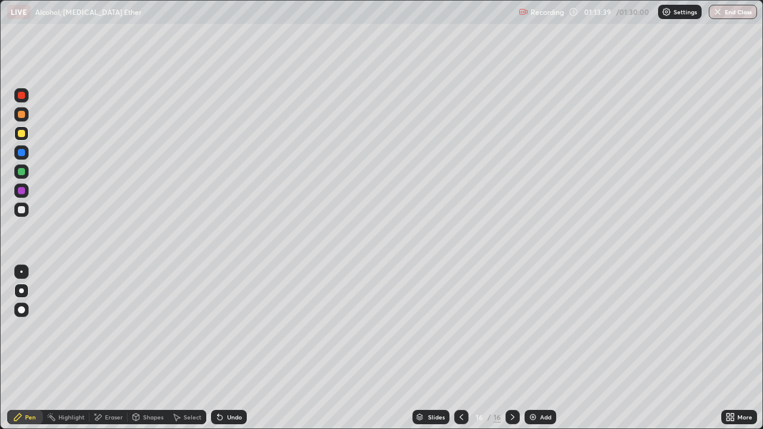
click at [23, 210] on div at bounding box center [21, 209] width 7 height 7
click at [460, 348] on div at bounding box center [461, 417] width 14 height 14
click at [459, 348] on icon at bounding box center [462, 417] width 10 height 10
click at [460, 348] on icon at bounding box center [462, 417] width 10 height 10
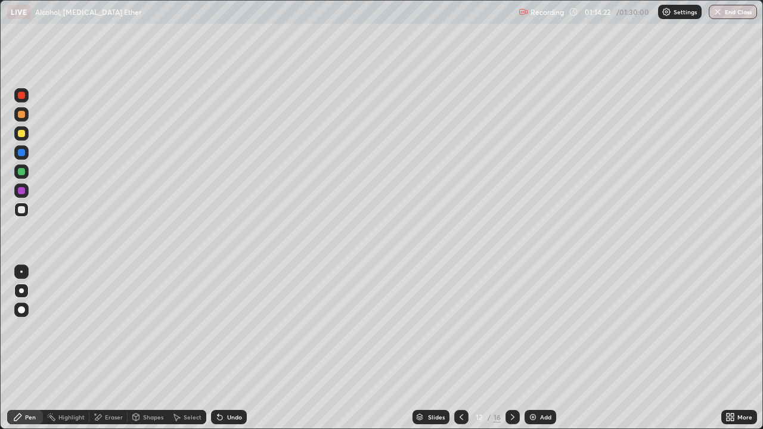
click at [460, 348] on icon at bounding box center [462, 417] width 10 height 10
click at [510, 348] on icon at bounding box center [513, 417] width 10 height 10
click at [511, 348] on icon at bounding box center [513, 417] width 4 height 6
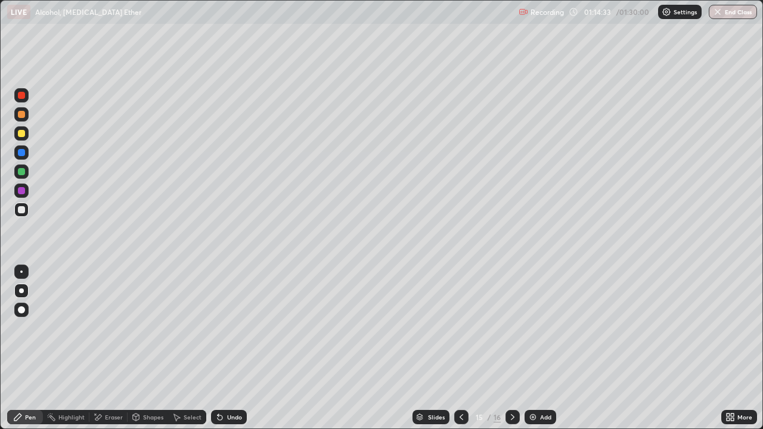
click at [510, 348] on icon at bounding box center [513, 417] width 10 height 10
click at [21, 135] on div at bounding box center [21, 133] width 7 height 7
click at [23, 210] on div at bounding box center [21, 209] width 7 height 7
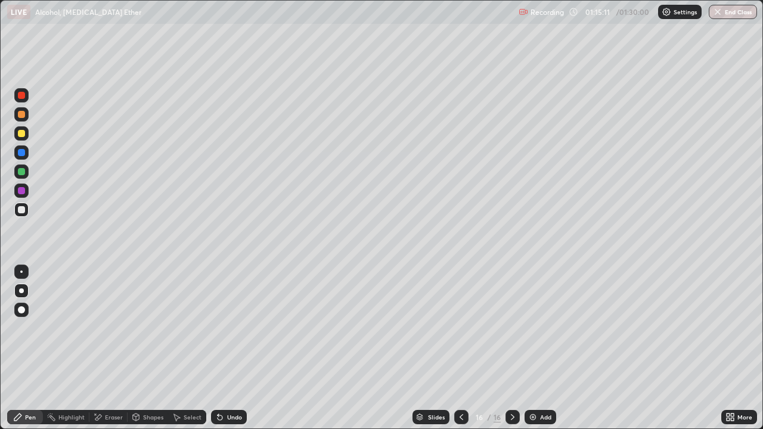
click at [229, 348] on div "Undo" at bounding box center [234, 417] width 15 height 6
click at [24, 138] on div at bounding box center [21, 133] width 14 height 14
click at [23, 210] on div at bounding box center [21, 209] width 7 height 7
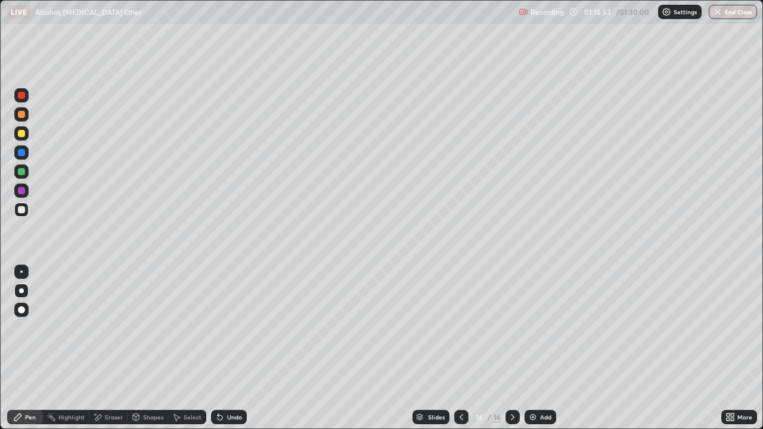
click at [22, 135] on div at bounding box center [21, 133] width 7 height 7
click at [191, 348] on div "Select" at bounding box center [187, 417] width 38 height 24
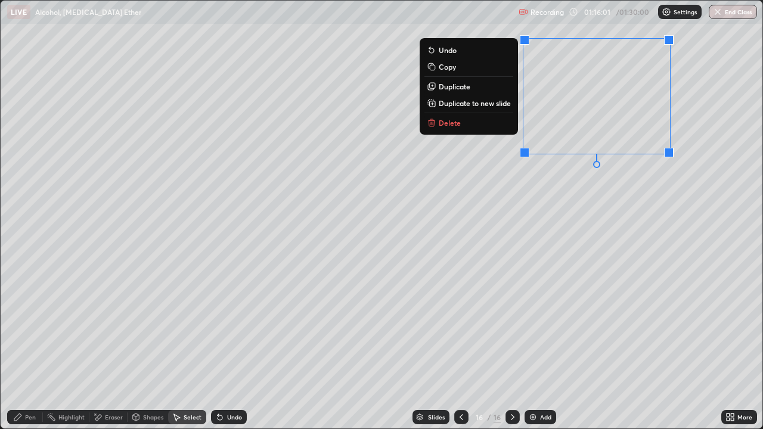
click at [467, 84] on p "Duplicate" at bounding box center [455, 87] width 32 height 10
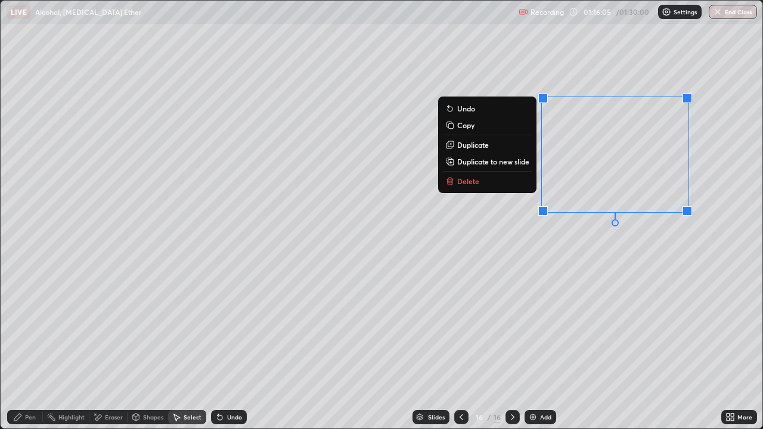
click at [230, 348] on div "Undo" at bounding box center [234, 417] width 15 height 6
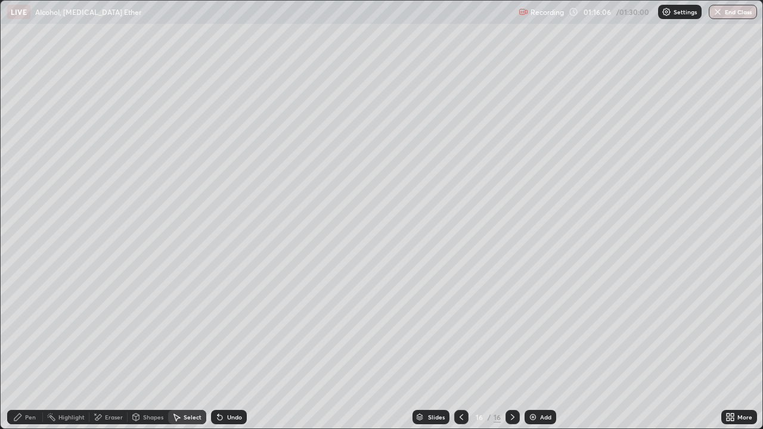
click at [234, 348] on div "Undo" at bounding box center [234, 417] width 15 height 6
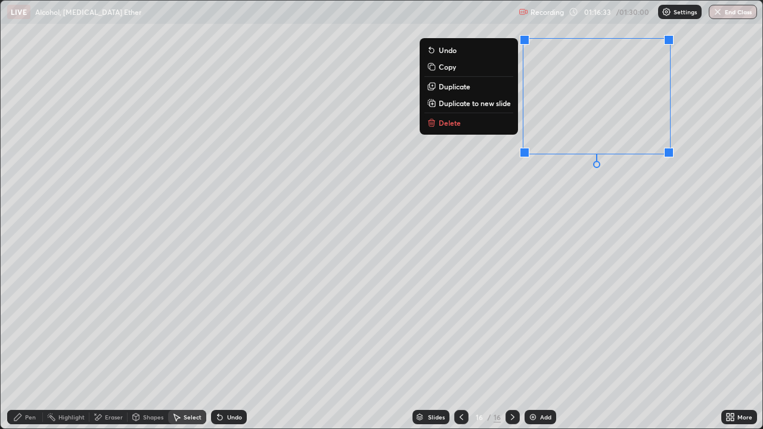
click at [469, 85] on p "Duplicate" at bounding box center [455, 87] width 32 height 10
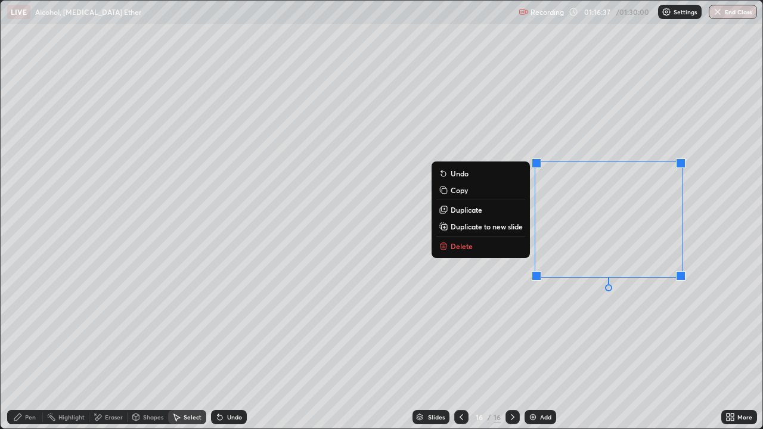
click at [114, 348] on div "Eraser" at bounding box center [114, 417] width 18 height 6
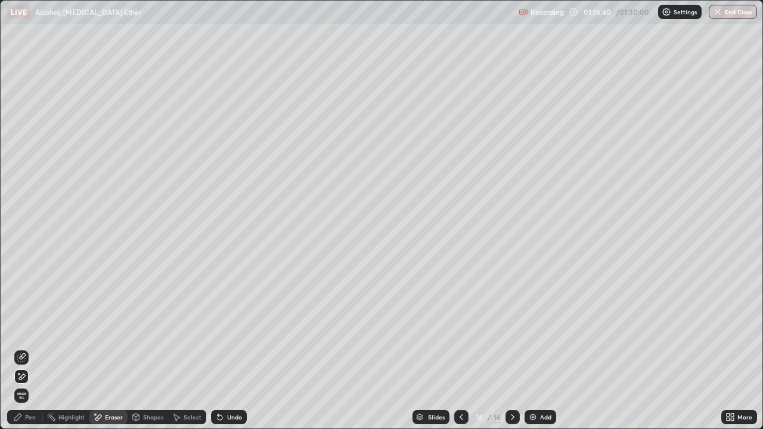
click at [194, 348] on div "Select" at bounding box center [193, 417] width 18 height 6
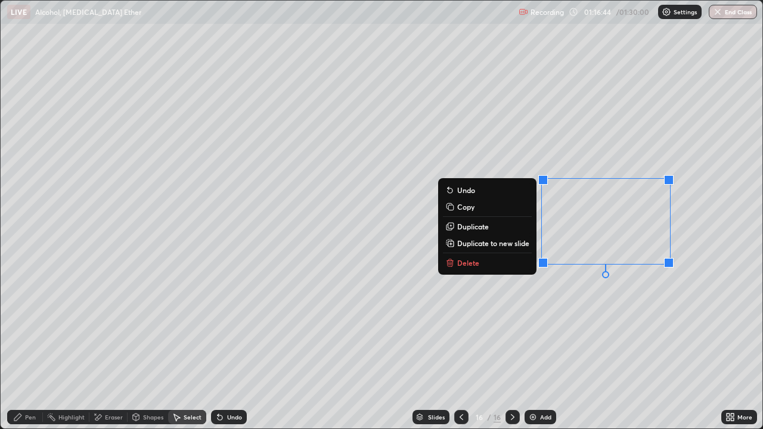
click at [484, 225] on p "Duplicate" at bounding box center [473, 227] width 32 height 10
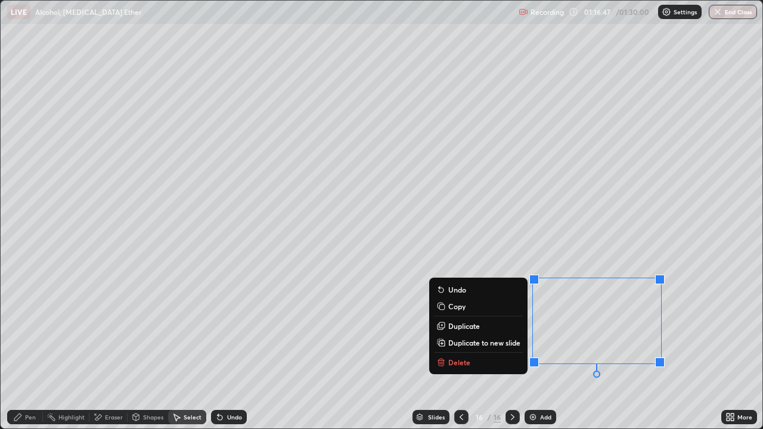
click at [203, 348] on div "0 ° Undo Copy Duplicate Duplicate to new slide Delete" at bounding box center [382, 215] width 762 height 428
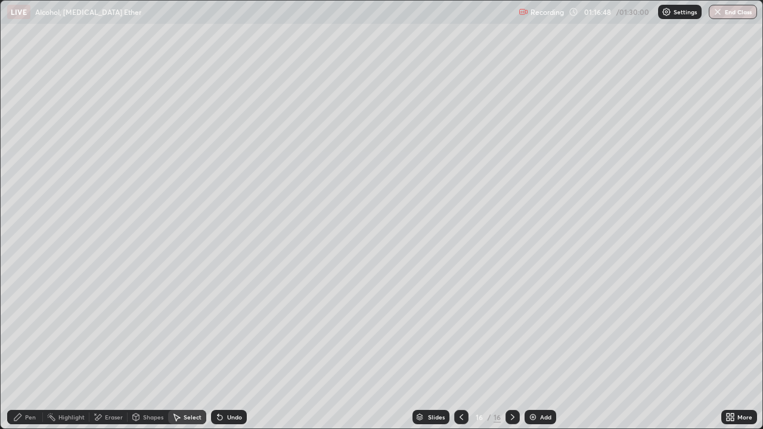
click at [38, 348] on div "Pen" at bounding box center [25, 417] width 36 height 14
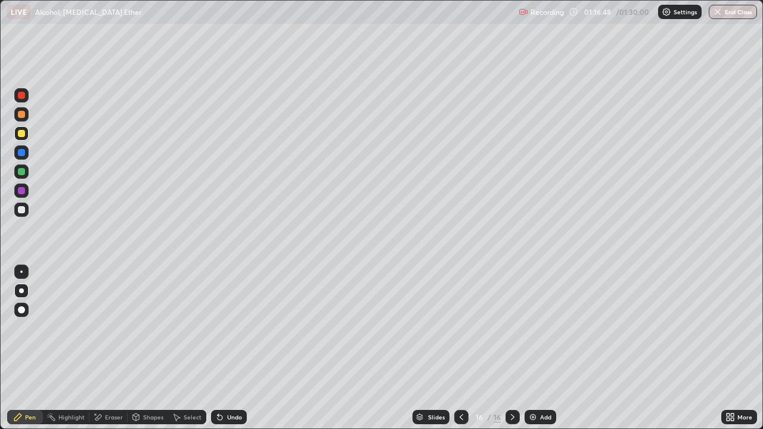
click at [24, 211] on div at bounding box center [21, 209] width 7 height 7
click at [19, 134] on div at bounding box center [21, 133] width 7 height 7
click at [544, 348] on div "Add" at bounding box center [545, 417] width 11 height 6
click at [20, 136] on div at bounding box center [21, 133] width 7 height 7
click at [23, 210] on div at bounding box center [21, 209] width 7 height 7
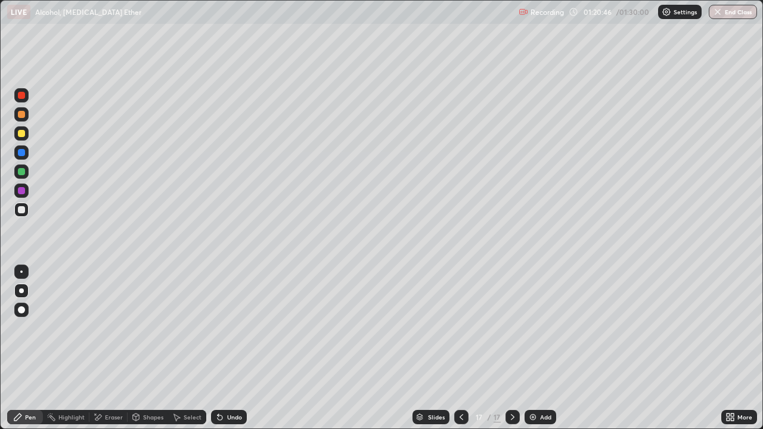
click at [23, 210] on div at bounding box center [21, 209] width 7 height 7
click at [16, 134] on div at bounding box center [21, 133] width 14 height 14
click at [20, 133] on div at bounding box center [21, 133] width 7 height 7
click at [20, 210] on div at bounding box center [21, 209] width 7 height 7
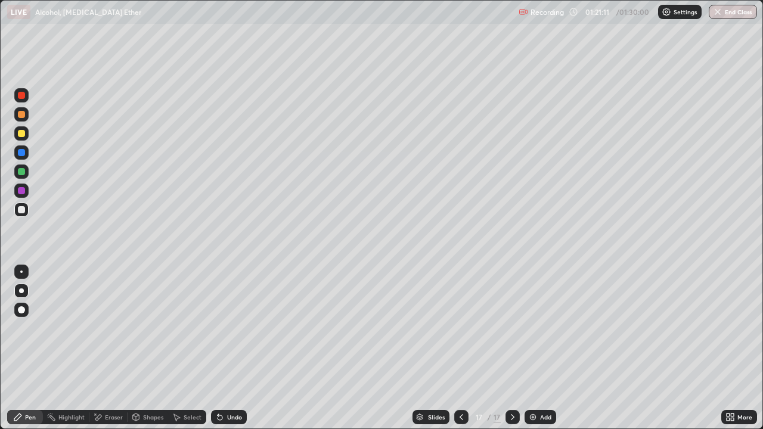
click at [23, 137] on div at bounding box center [21, 133] width 7 height 7
click at [20, 211] on div at bounding box center [21, 209] width 7 height 7
click at [21, 134] on div at bounding box center [21, 133] width 7 height 7
click at [21, 209] on div at bounding box center [21, 209] width 7 height 7
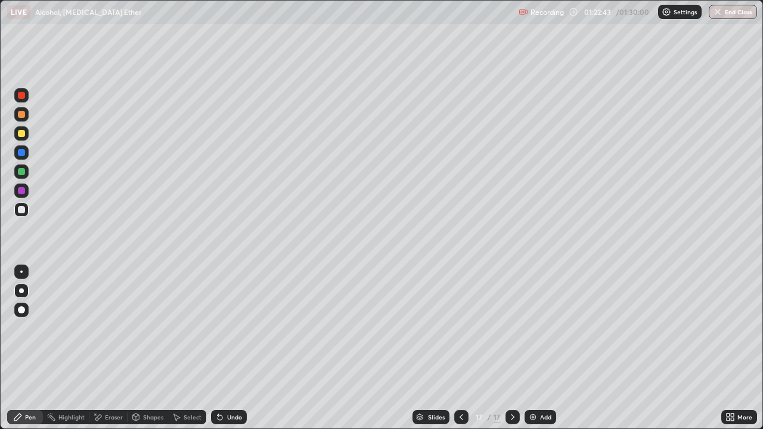
click at [21, 209] on div at bounding box center [21, 209] width 7 height 7
click at [227, 348] on div "Undo" at bounding box center [234, 417] width 15 height 6
click at [22, 135] on div at bounding box center [21, 133] width 7 height 7
click at [17, 207] on div at bounding box center [21, 210] width 14 height 14
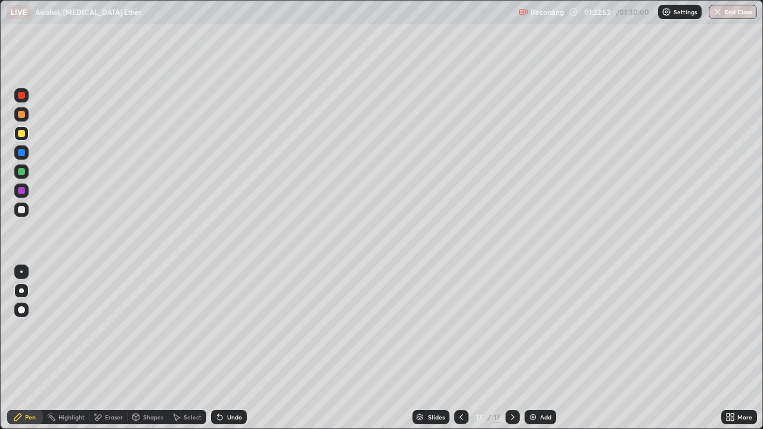
click at [17, 207] on div at bounding box center [21, 210] width 14 height 14
click at [732, 348] on icon at bounding box center [732, 415] width 3 height 3
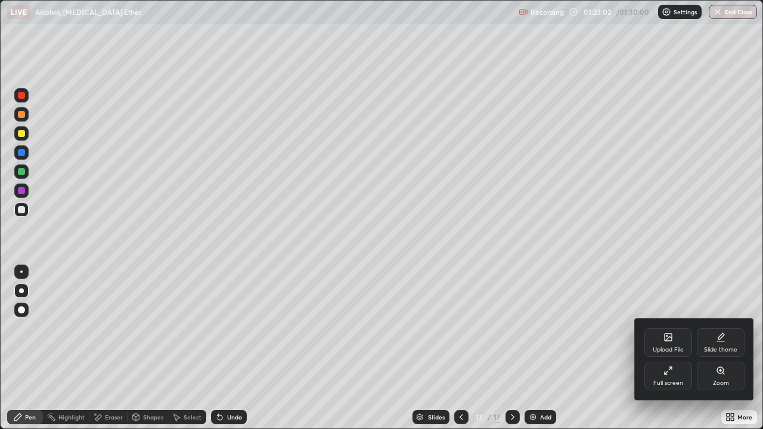
click at [675, 348] on div "Full screen" at bounding box center [668, 376] width 48 height 29
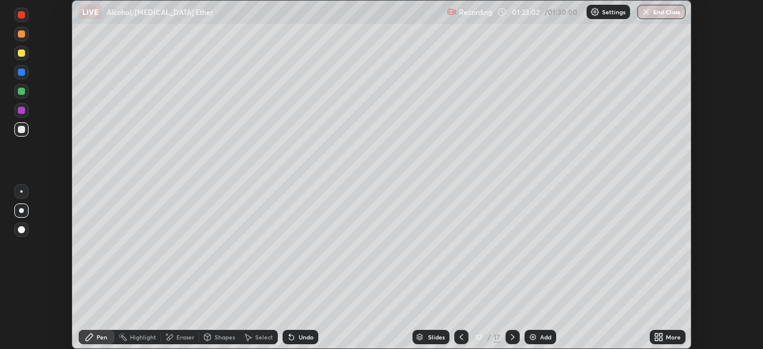
scroll to position [59259, 58845]
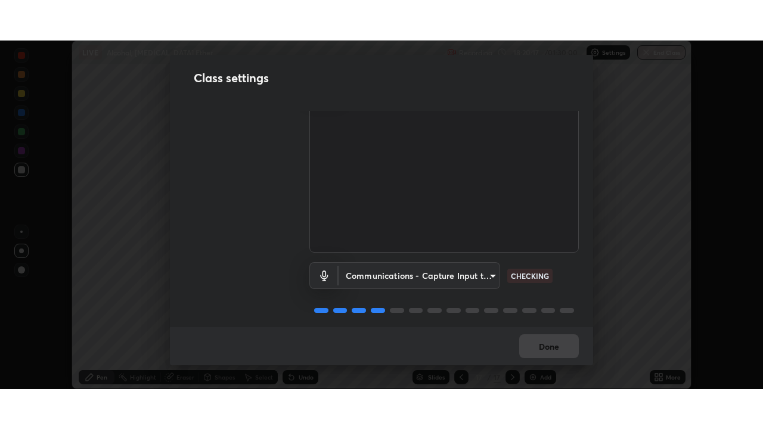
scroll to position [47, 0]
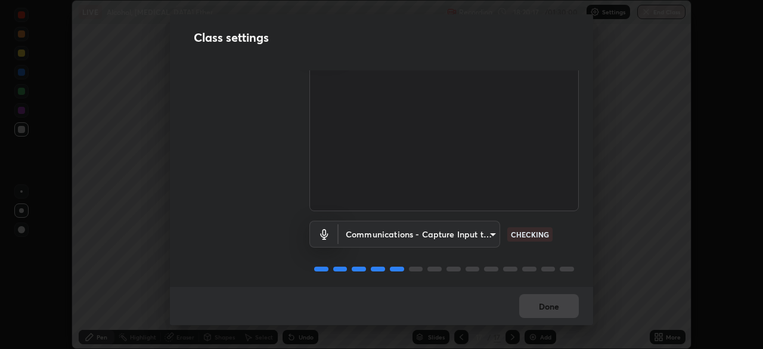
click at [404, 233] on body "Erase all LIVE Alcohol, [MEDICAL_DATA] Ether Recording 18:20:17 / 01:30:00 Sett…" at bounding box center [381, 174] width 763 height 349
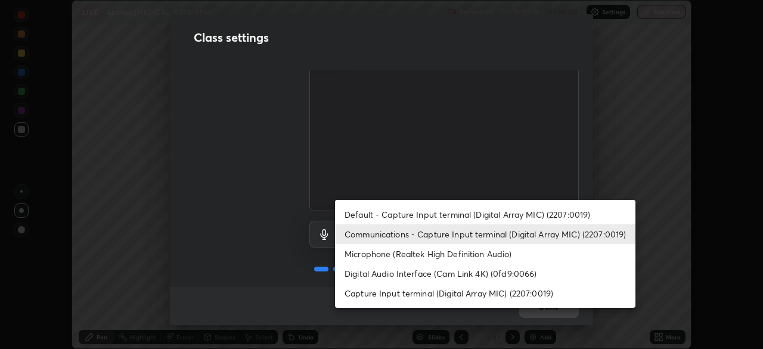
click at [385, 211] on li "Default - Capture Input terminal (Digital Array MIC) (2207:0019)" at bounding box center [485, 214] width 300 height 20
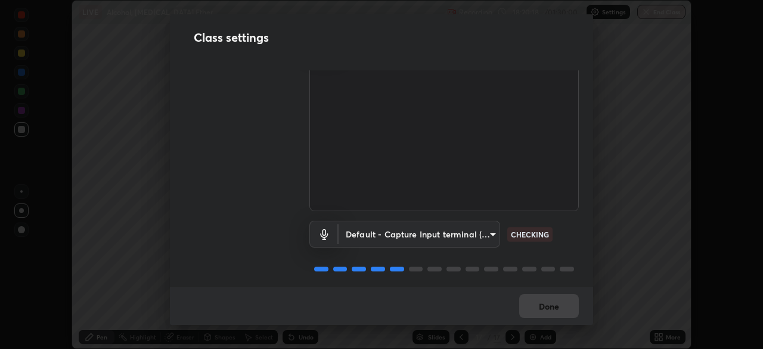
click at [393, 232] on body "Erase all LIVE Alcohol, Phenol Ether Recording 18:20:18 / 01:30:00 Settings End…" at bounding box center [381, 174] width 763 height 349
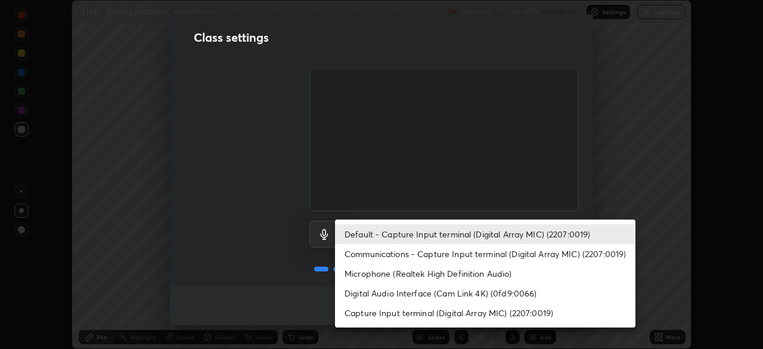
click at [385, 255] on li "Communications - Capture Input terminal (Digital Array MIC) (2207:0019)" at bounding box center [485, 254] width 300 height 20
type input "communications"
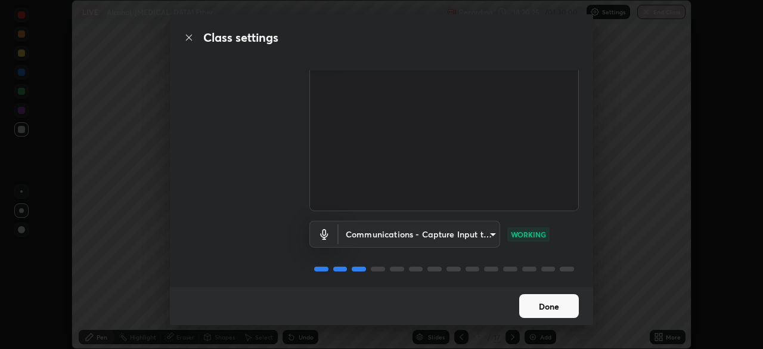
click at [547, 310] on button "Done" at bounding box center [549, 306] width 60 height 24
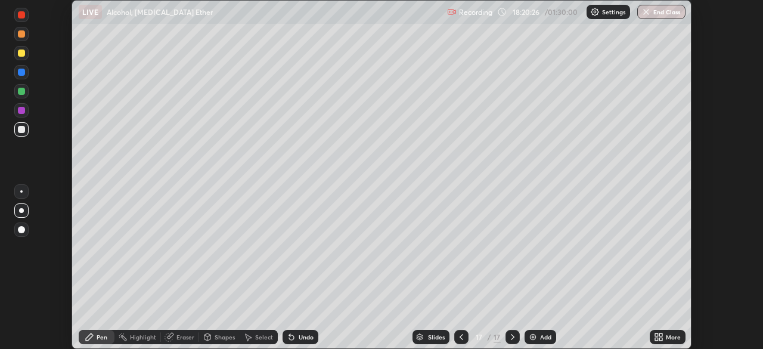
click at [656, 336] on icon at bounding box center [656, 334] width 3 height 3
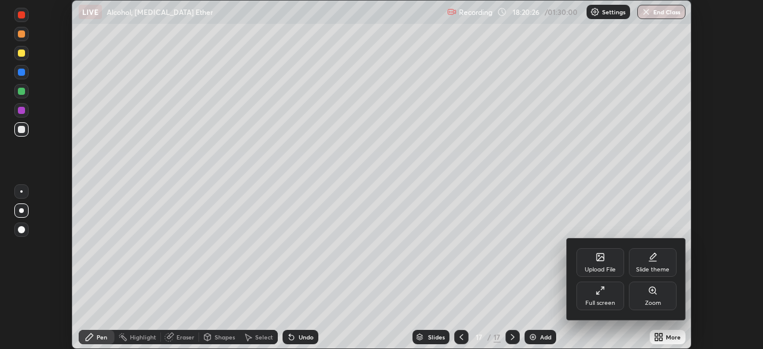
click at [594, 300] on div "Full screen" at bounding box center [600, 303] width 30 height 6
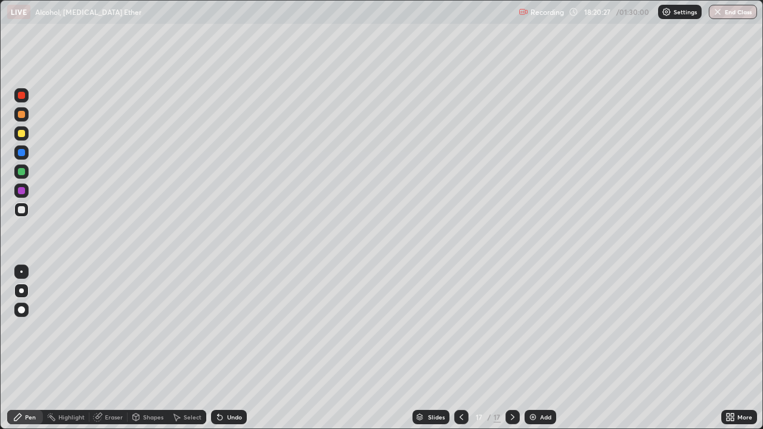
scroll to position [429, 763]
click at [20, 210] on div at bounding box center [21, 209] width 7 height 7
click at [26, 135] on div at bounding box center [21, 133] width 14 height 14
click at [20, 134] on div at bounding box center [21, 133] width 7 height 7
click at [20, 209] on div at bounding box center [21, 209] width 7 height 7
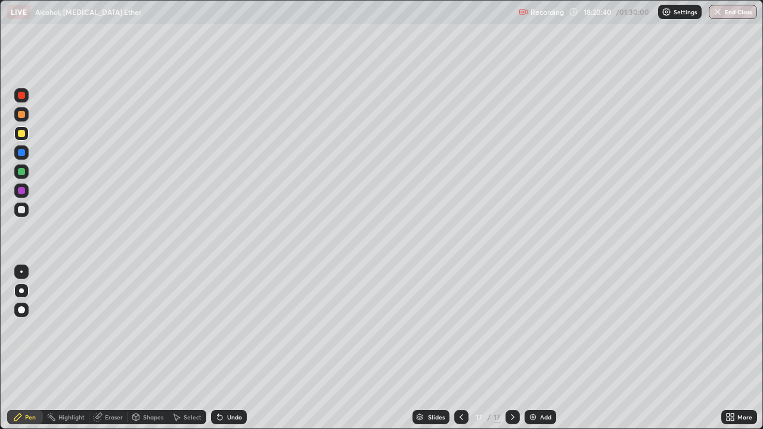
click at [20, 209] on div at bounding box center [21, 209] width 7 height 7
click at [18, 134] on div at bounding box center [21, 133] width 7 height 7
click at [721, 16] on img "button" at bounding box center [718, 12] width 10 height 10
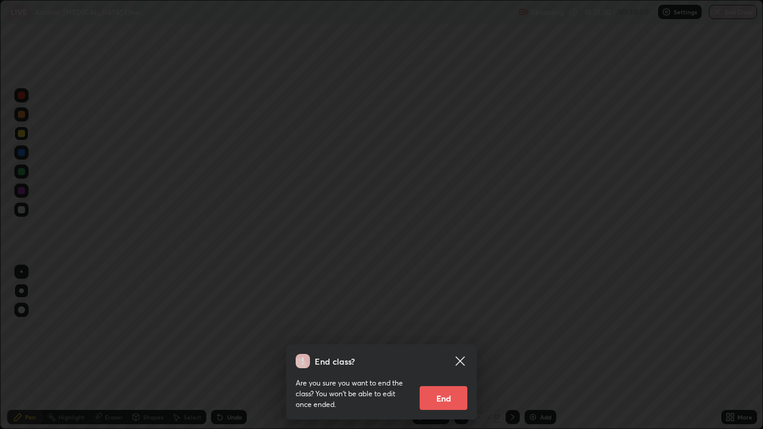
click at [448, 348] on button "End" at bounding box center [444, 398] width 48 height 24
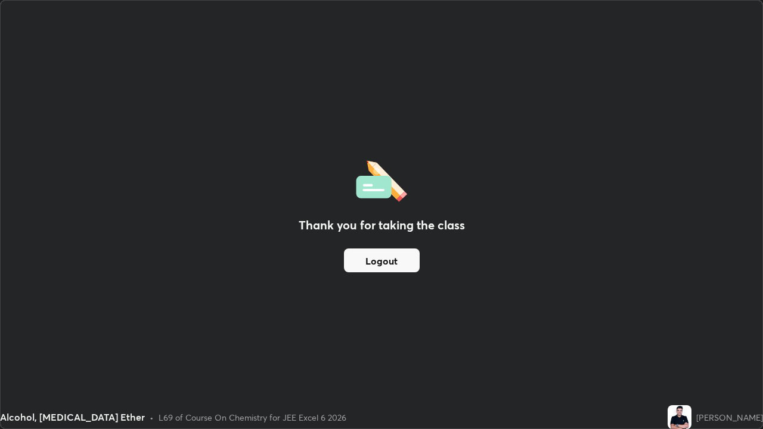
click at [380, 262] on button "Logout" at bounding box center [382, 261] width 76 height 24
click at [383, 260] on button "Logout" at bounding box center [382, 261] width 76 height 24
